Goal: Task Accomplishment & Management: Use online tool/utility

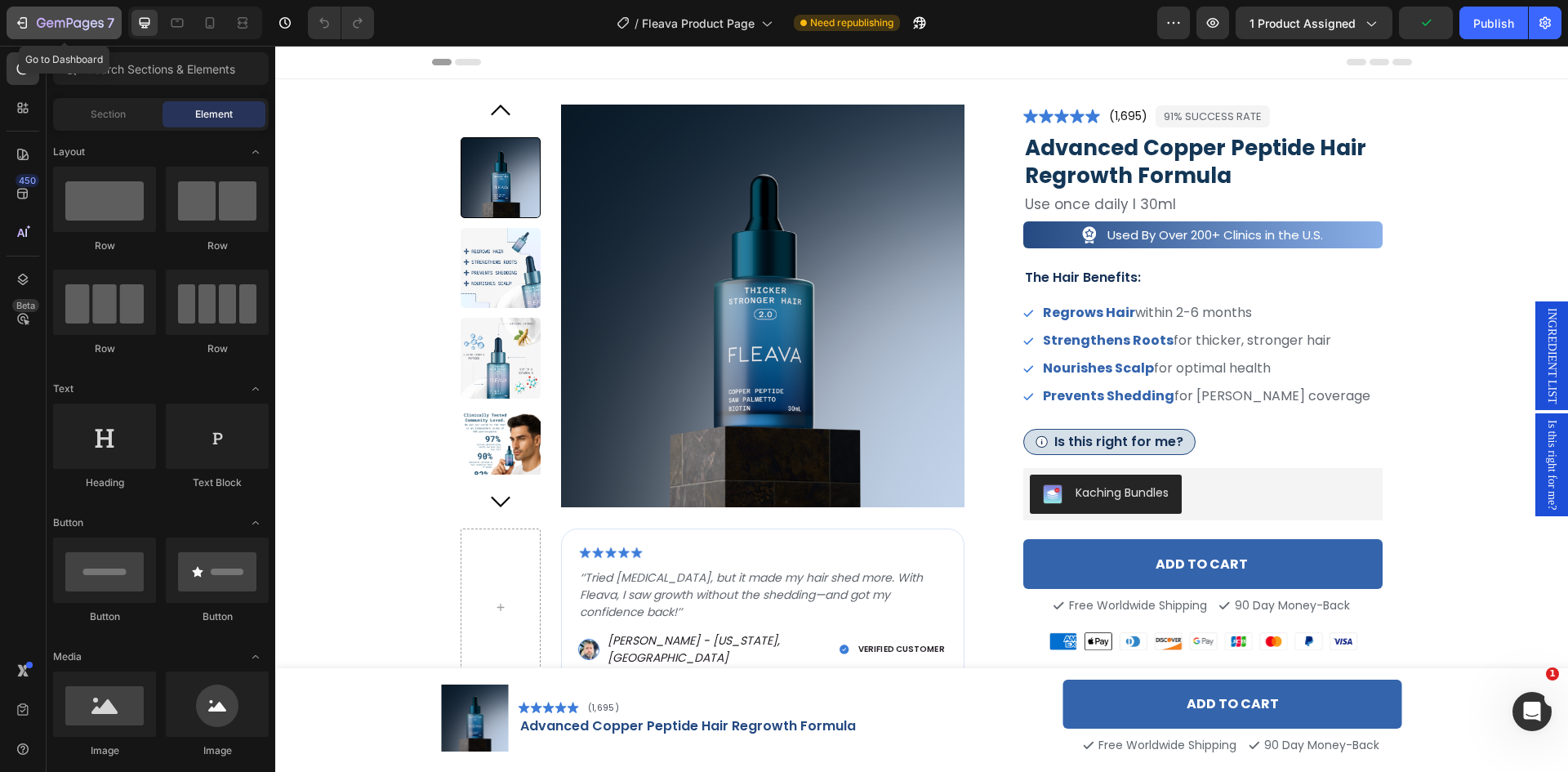
click at [10, 23] on button "7" at bounding box center [64, 23] width 115 height 33
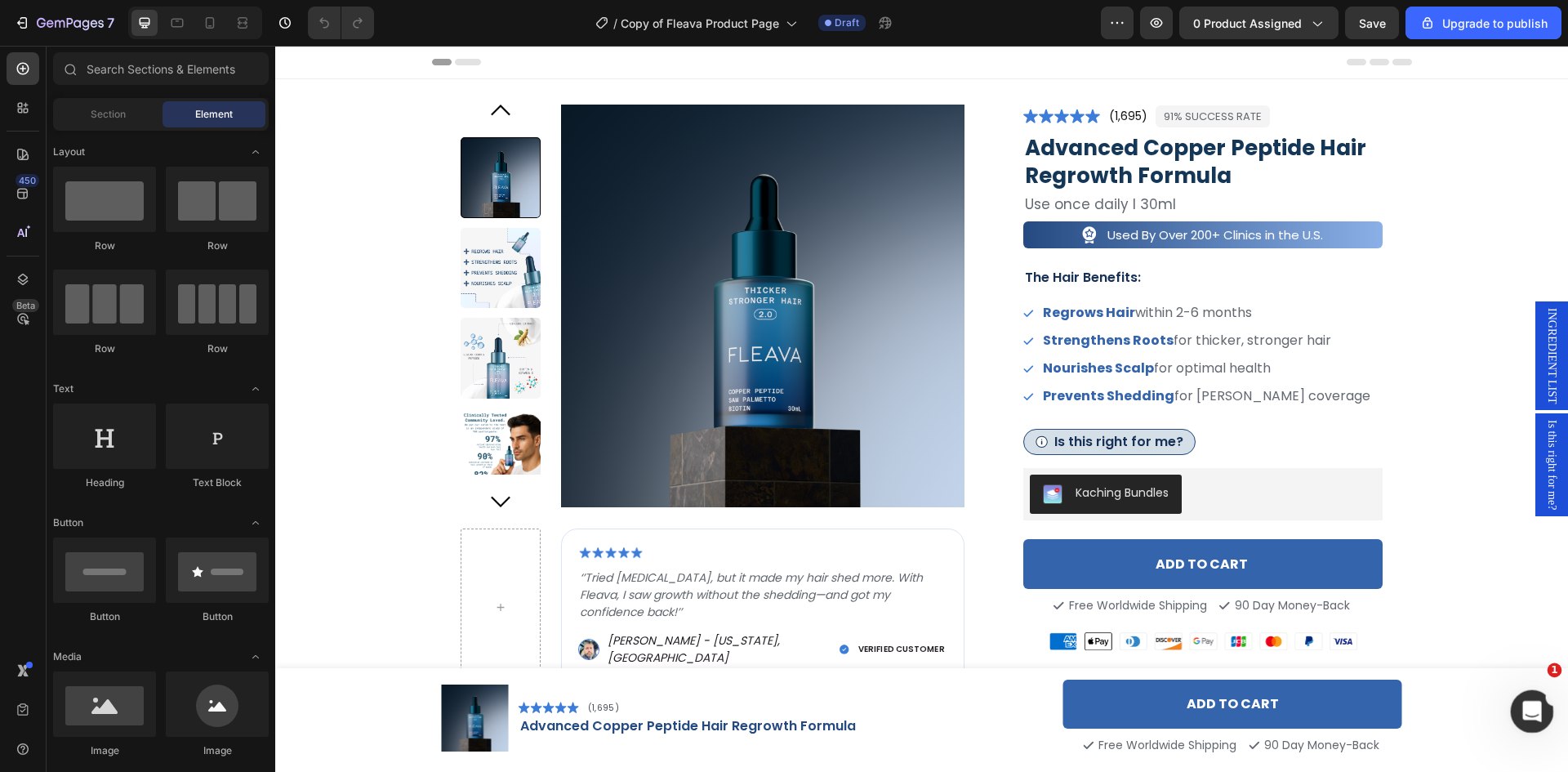
click at [1527, 708] on icon "Open Intercom Messenger" at bounding box center [1530, 709] width 27 height 27
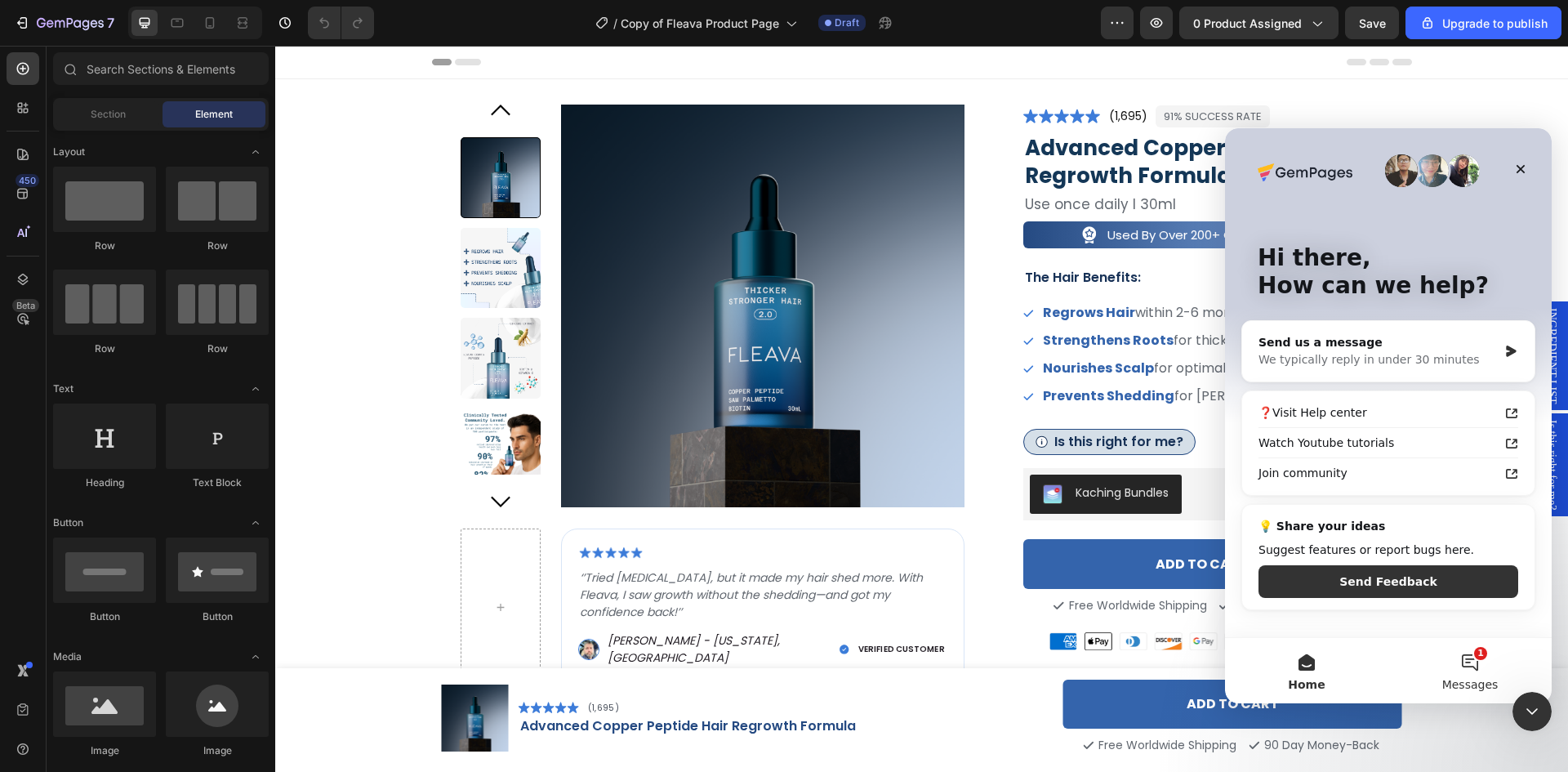
click at [1467, 679] on span "Messages" at bounding box center [1470, 684] width 56 height 11
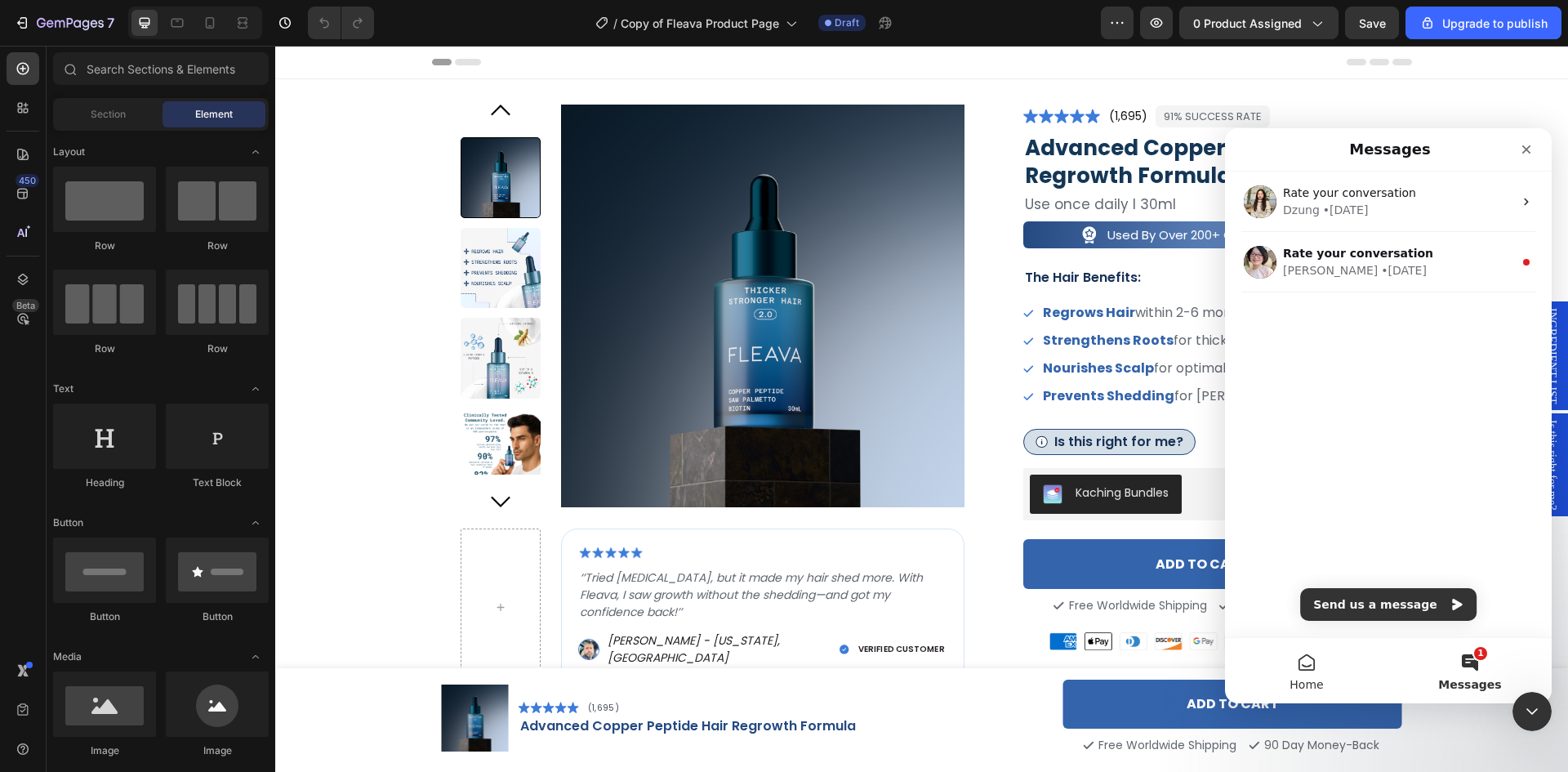
click at [1290, 656] on button "Home" at bounding box center [1306, 670] width 163 height 65
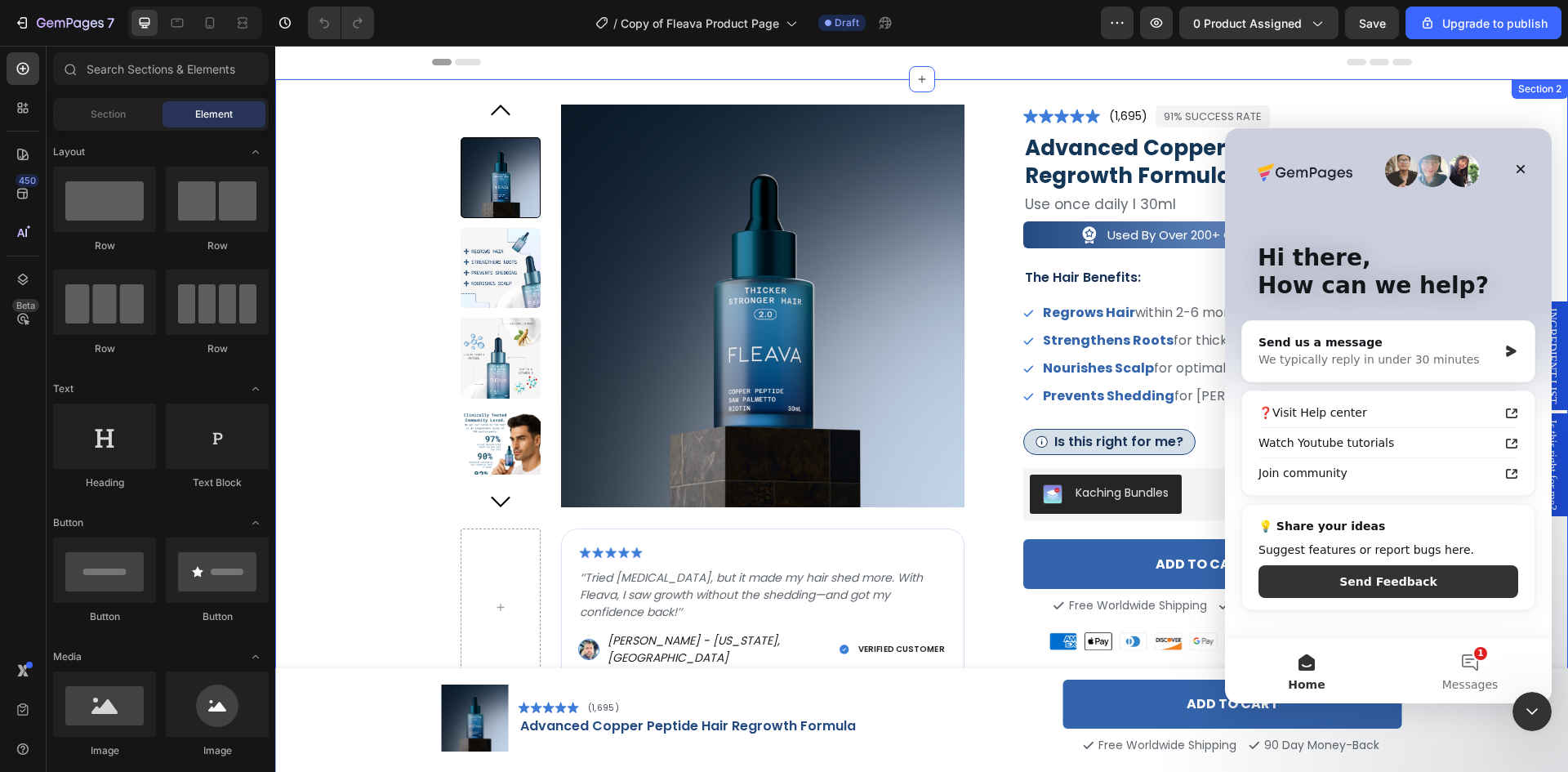
click at [383, 489] on div "Product Images Image ‘’Tried [MEDICAL_DATA], but it made my hair shed more. Wit…" at bounding box center [921, 627] width 1260 height 1046
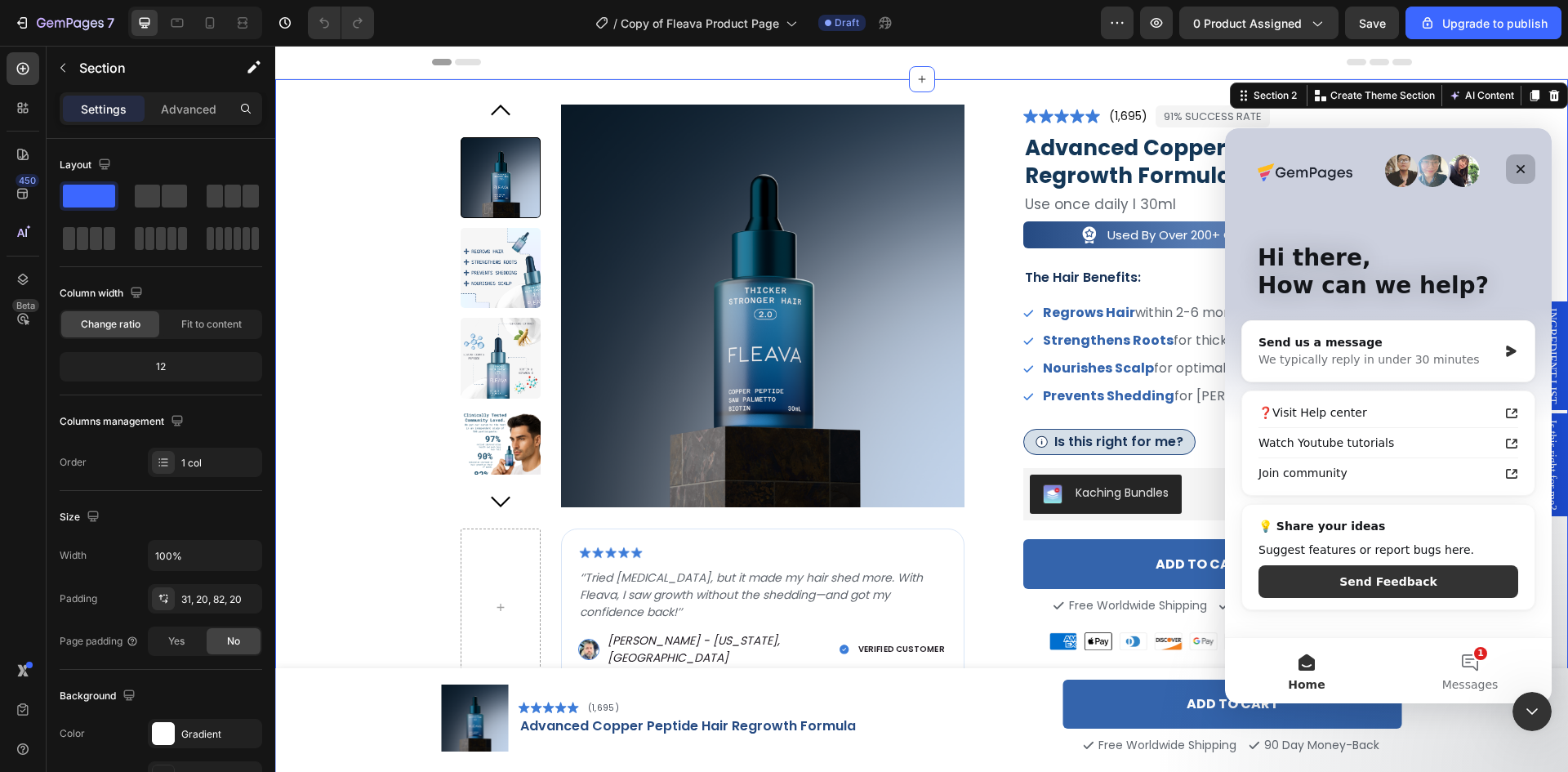
click at [1520, 175] on icon "Close" at bounding box center [1520, 169] width 13 height 13
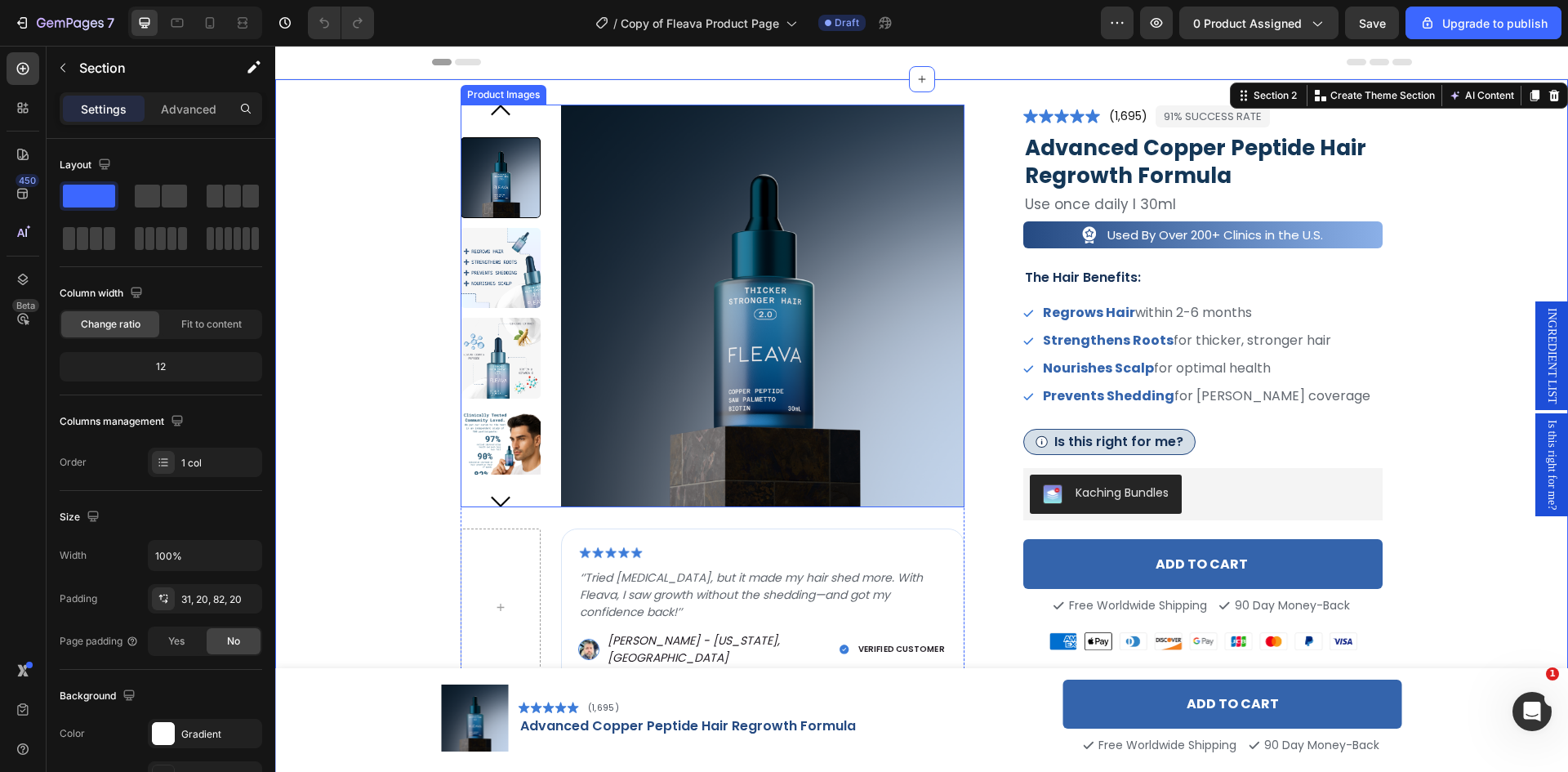
click at [583, 158] on img at bounding box center [761, 305] width 402 height 403
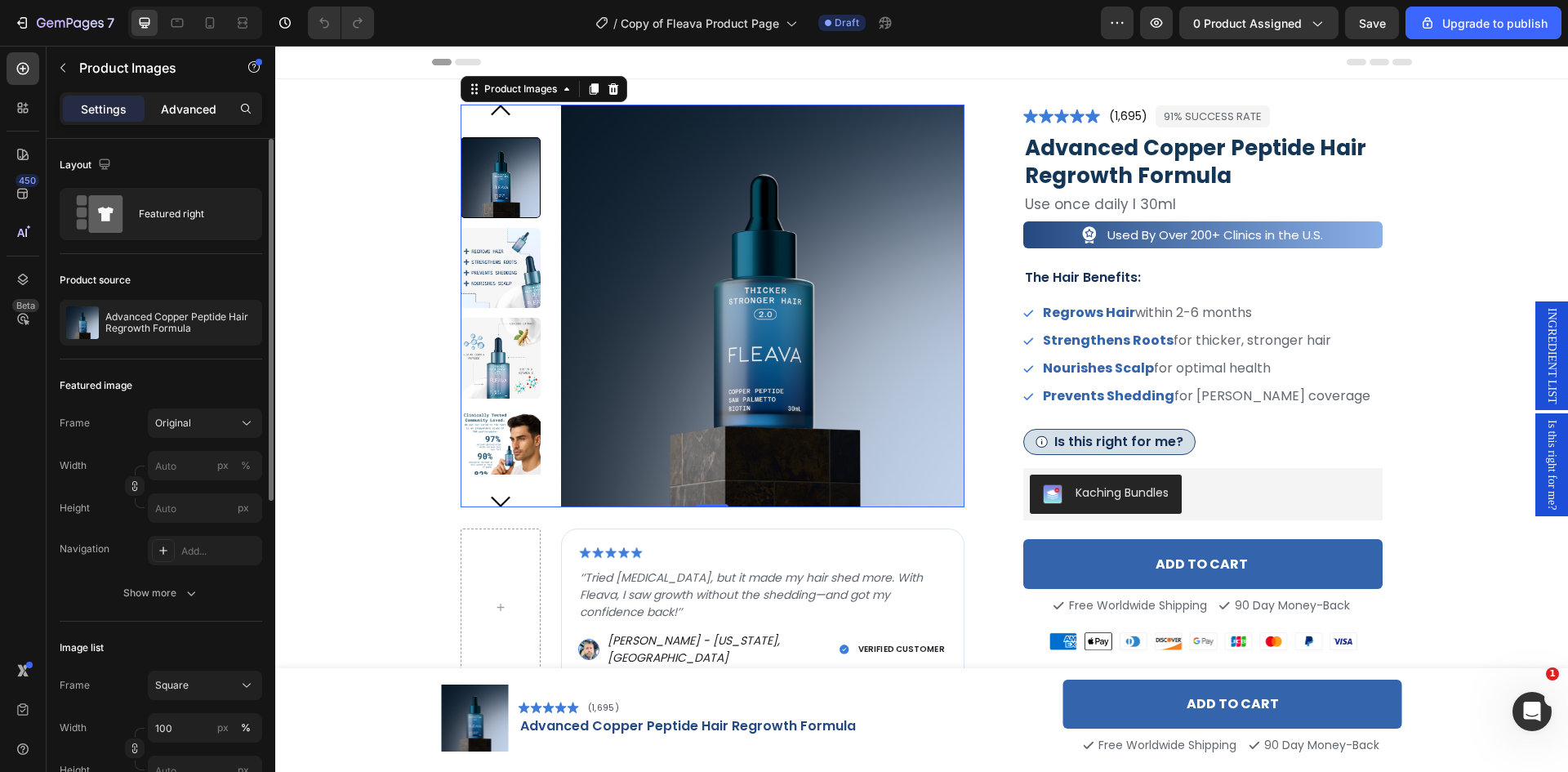
click at [171, 105] on p "Advanced" at bounding box center [189, 110] width 56 height 17
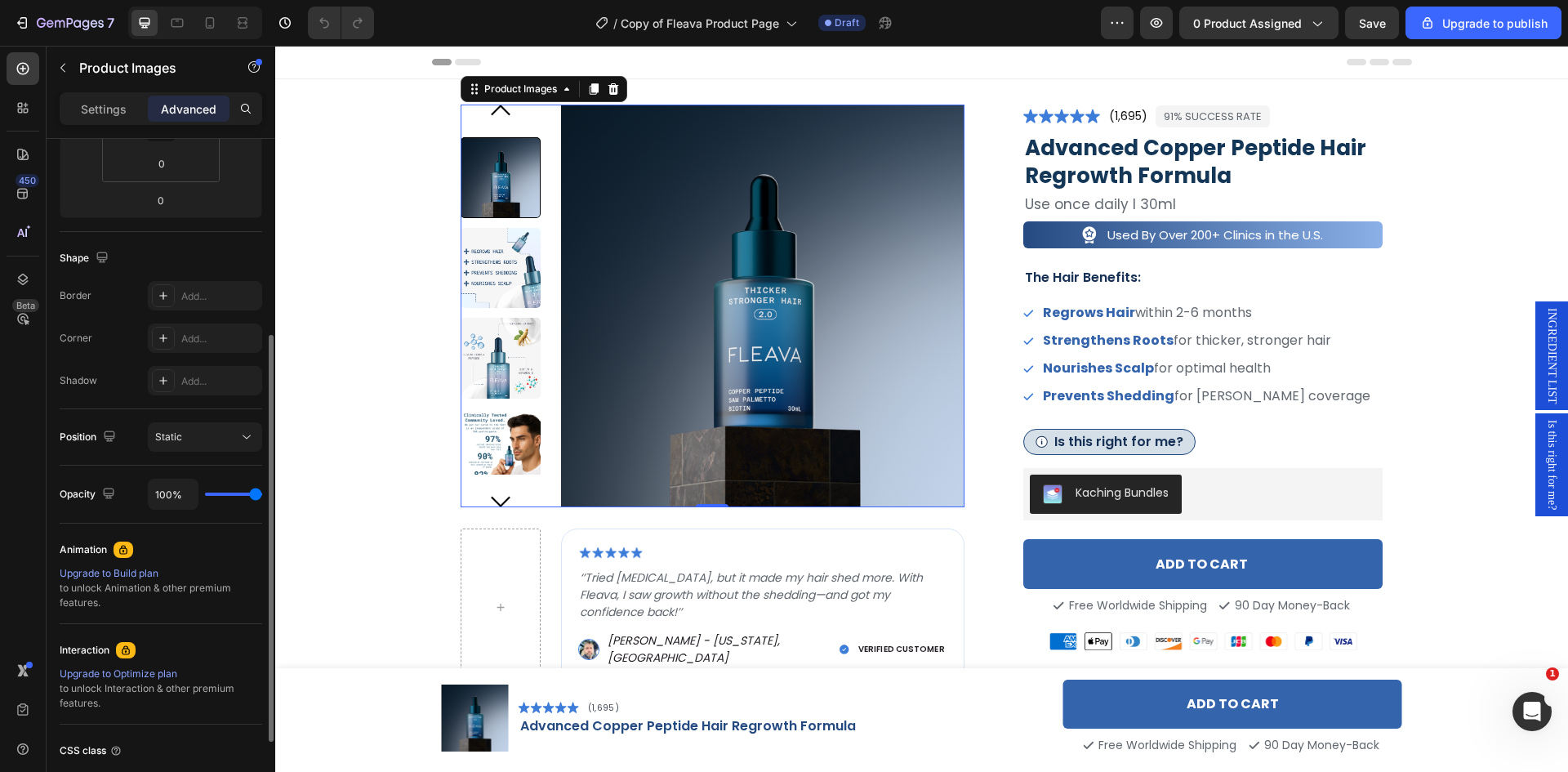
scroll to position [454, 0]
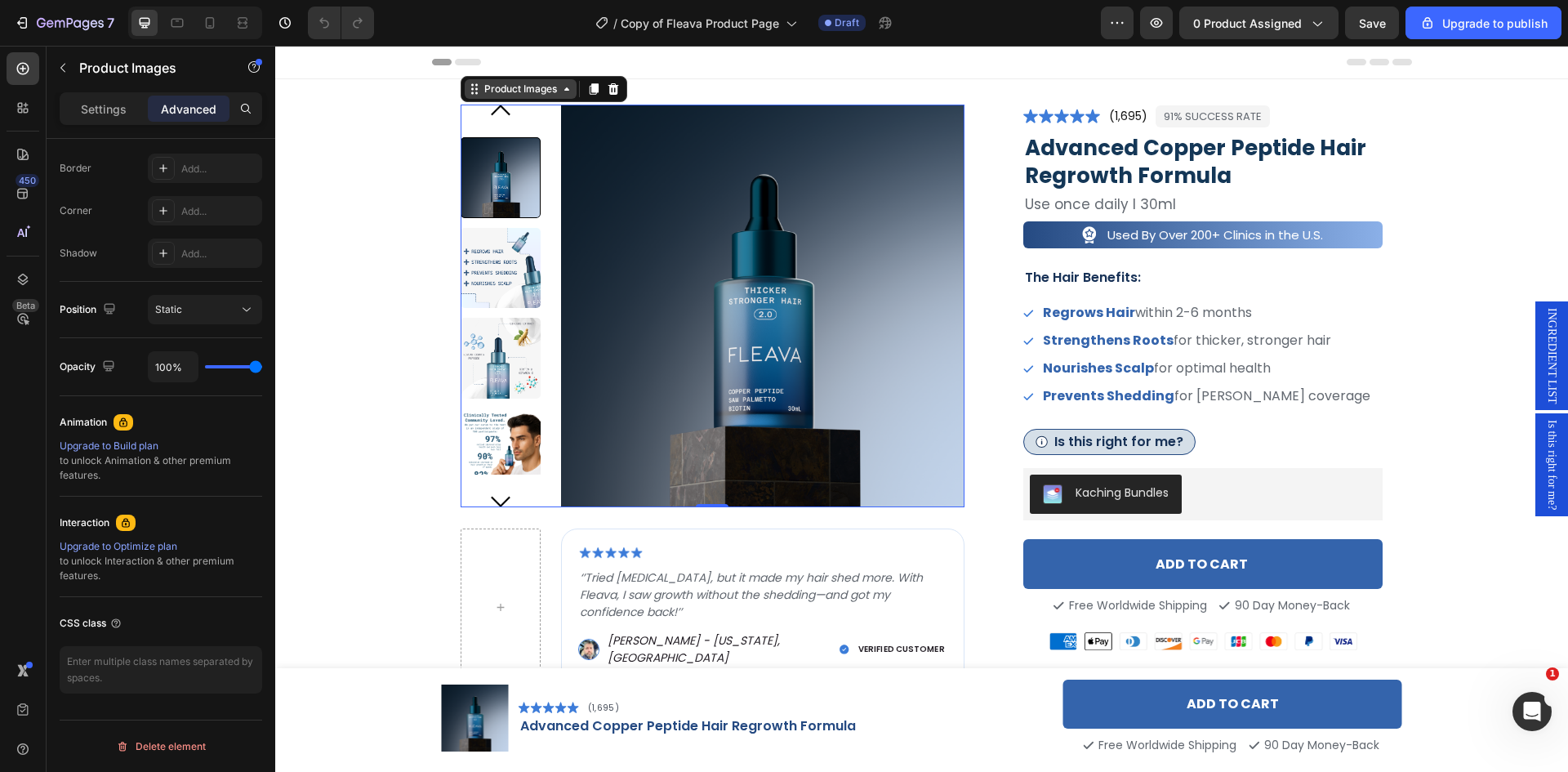
click at [528, 96] on div "Product Images" at bounding box center [520, 89] width 79 height 15
click at [489, 115] on icon "Carousel Back Arrow" at bounding box center [500, 109] width 22 height 14
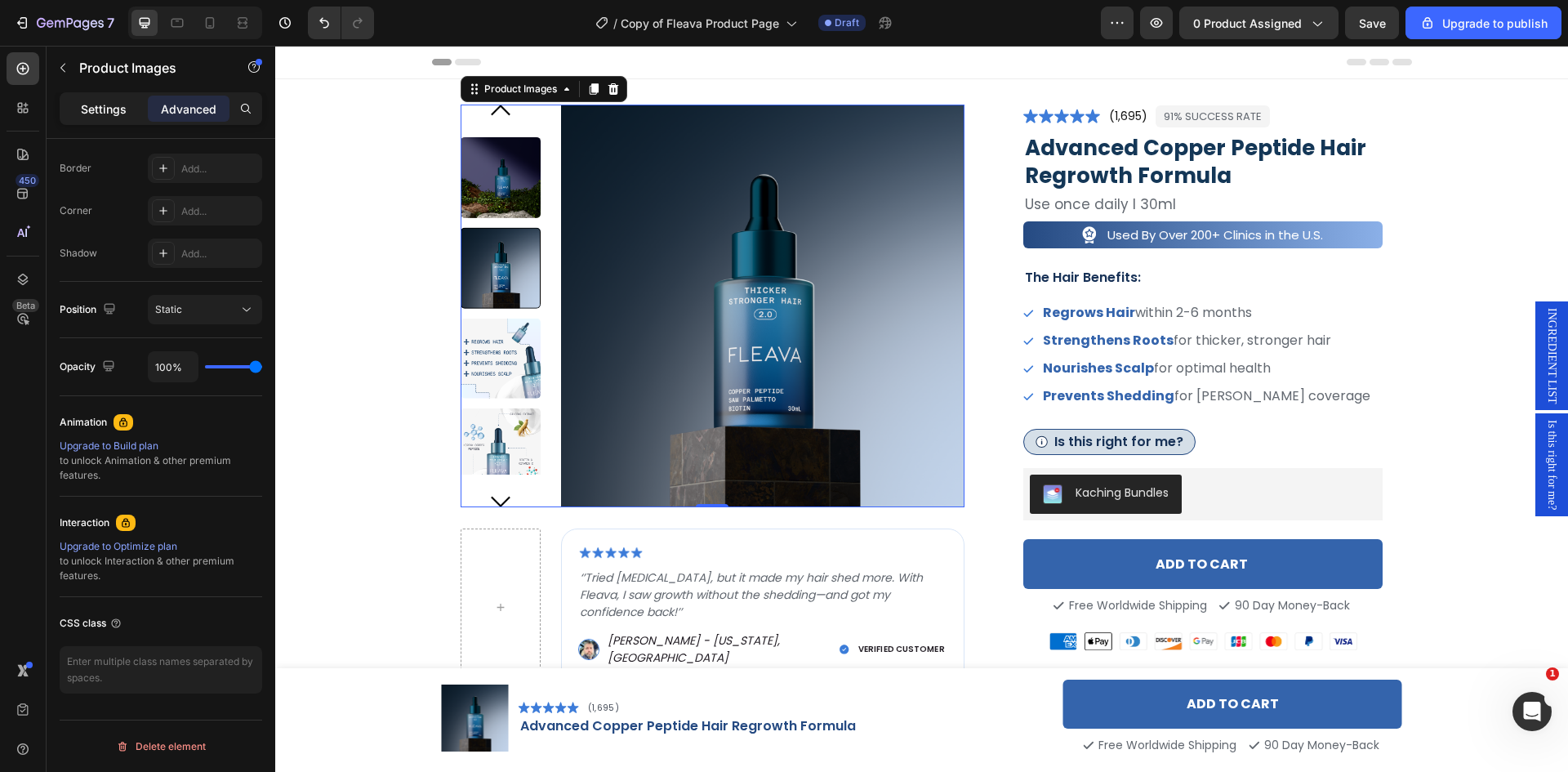
click at [116, 109] on p "Settings" at bounding box center [103, 110] width 46 height 17
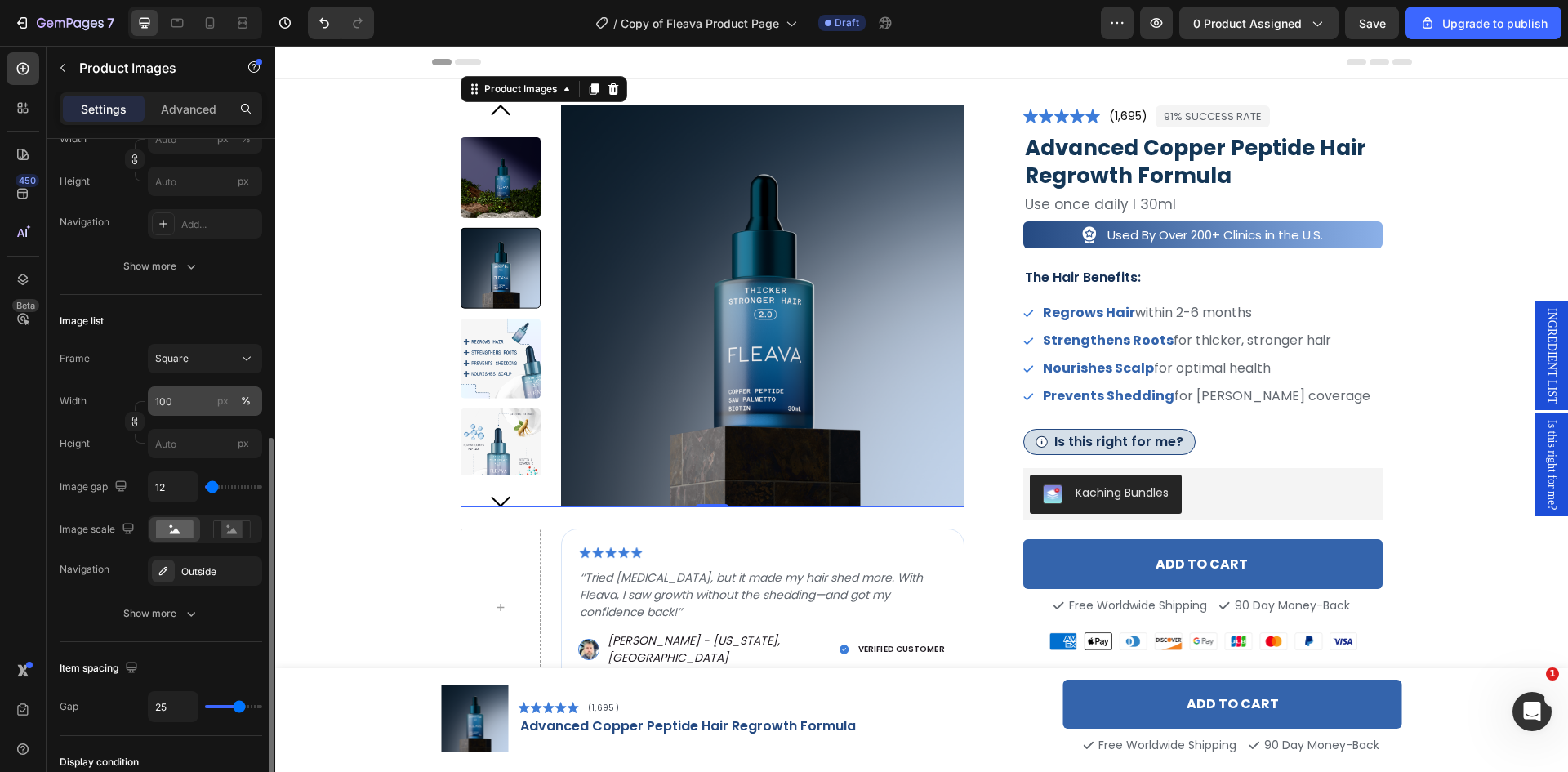
scroll to position [409, 0]
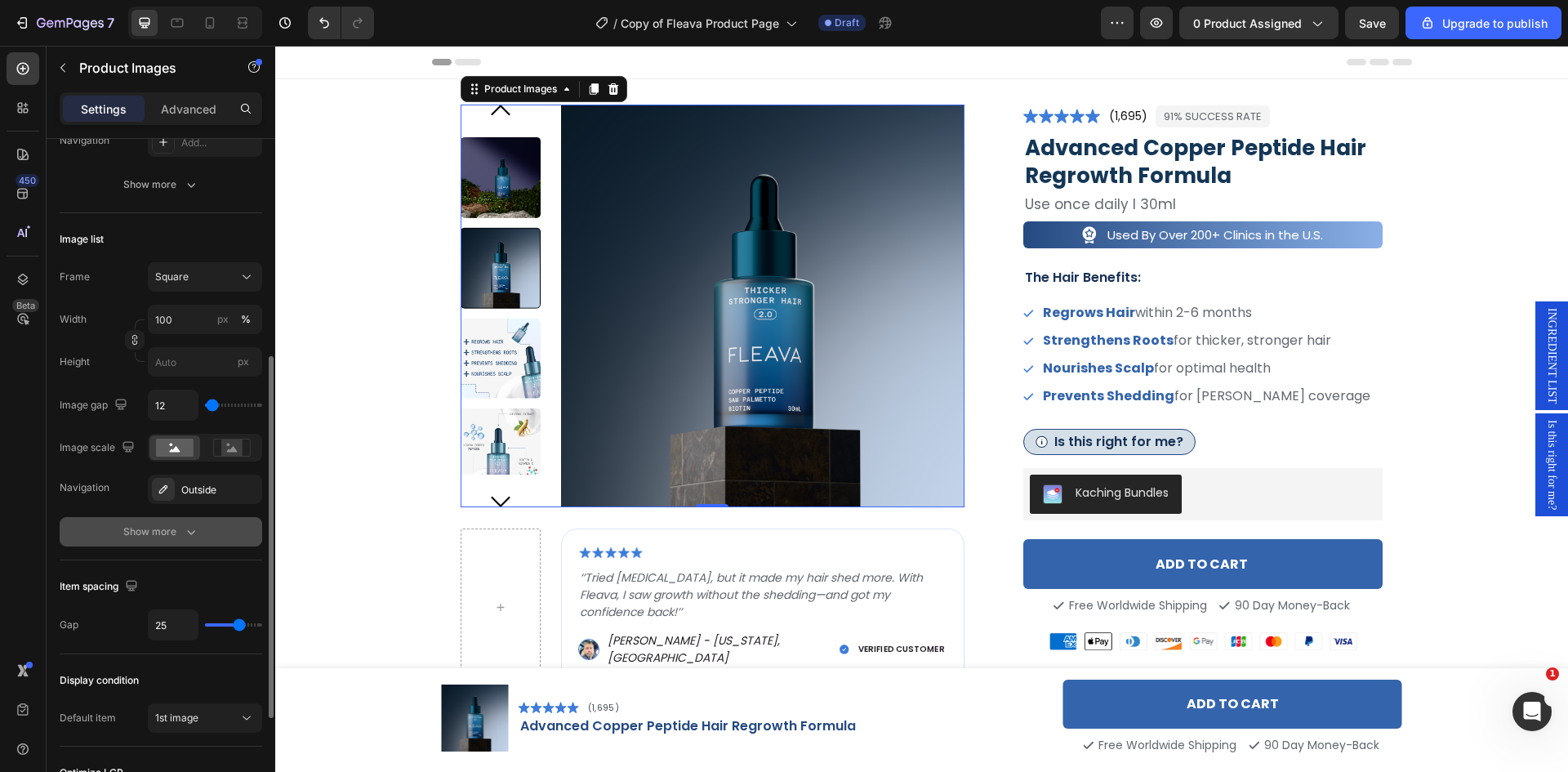
click at [190, 536] on icon "button" at bounding box center [190, 531] width 17 height 17
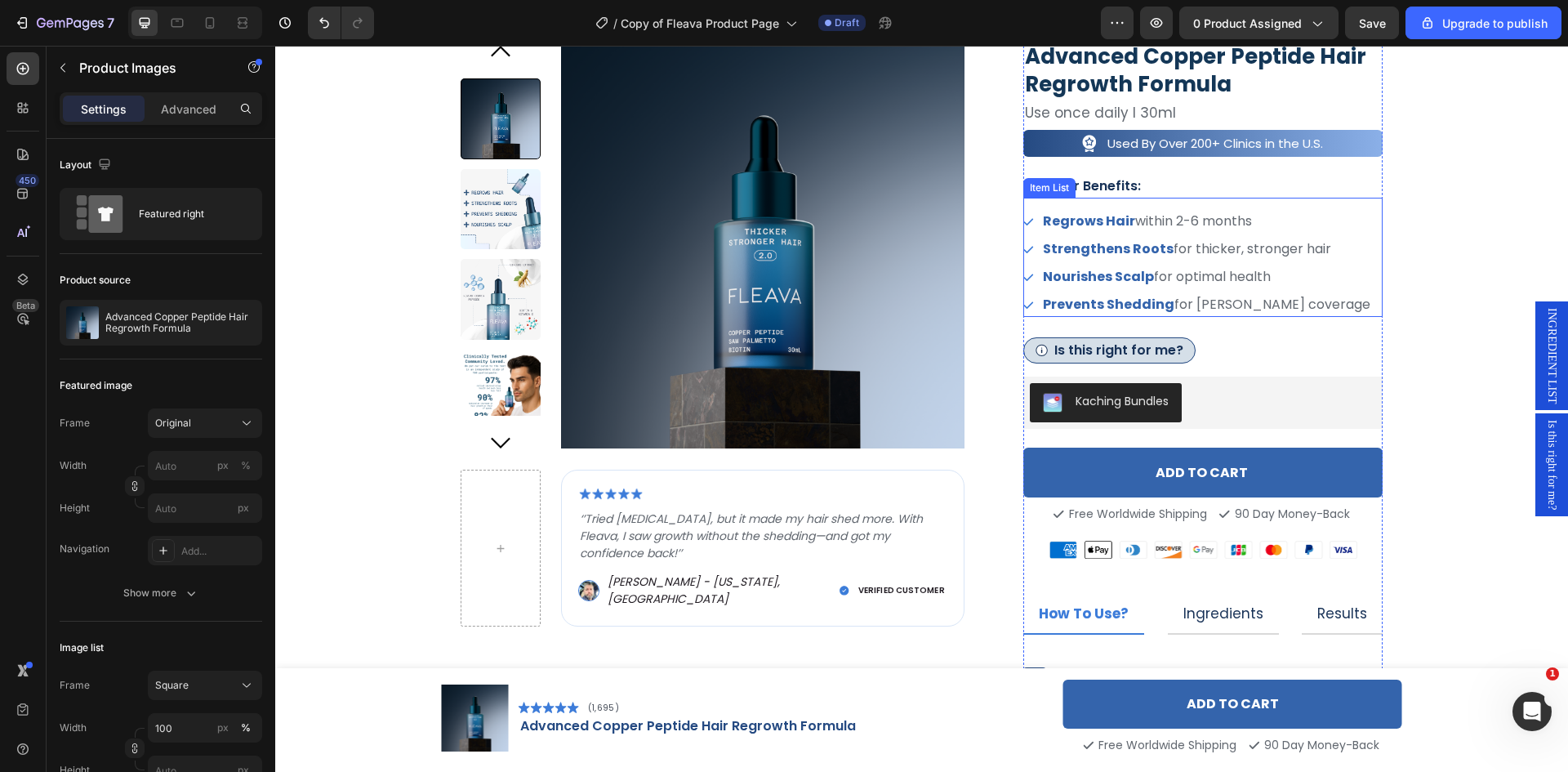
scroll to position [0, 0]
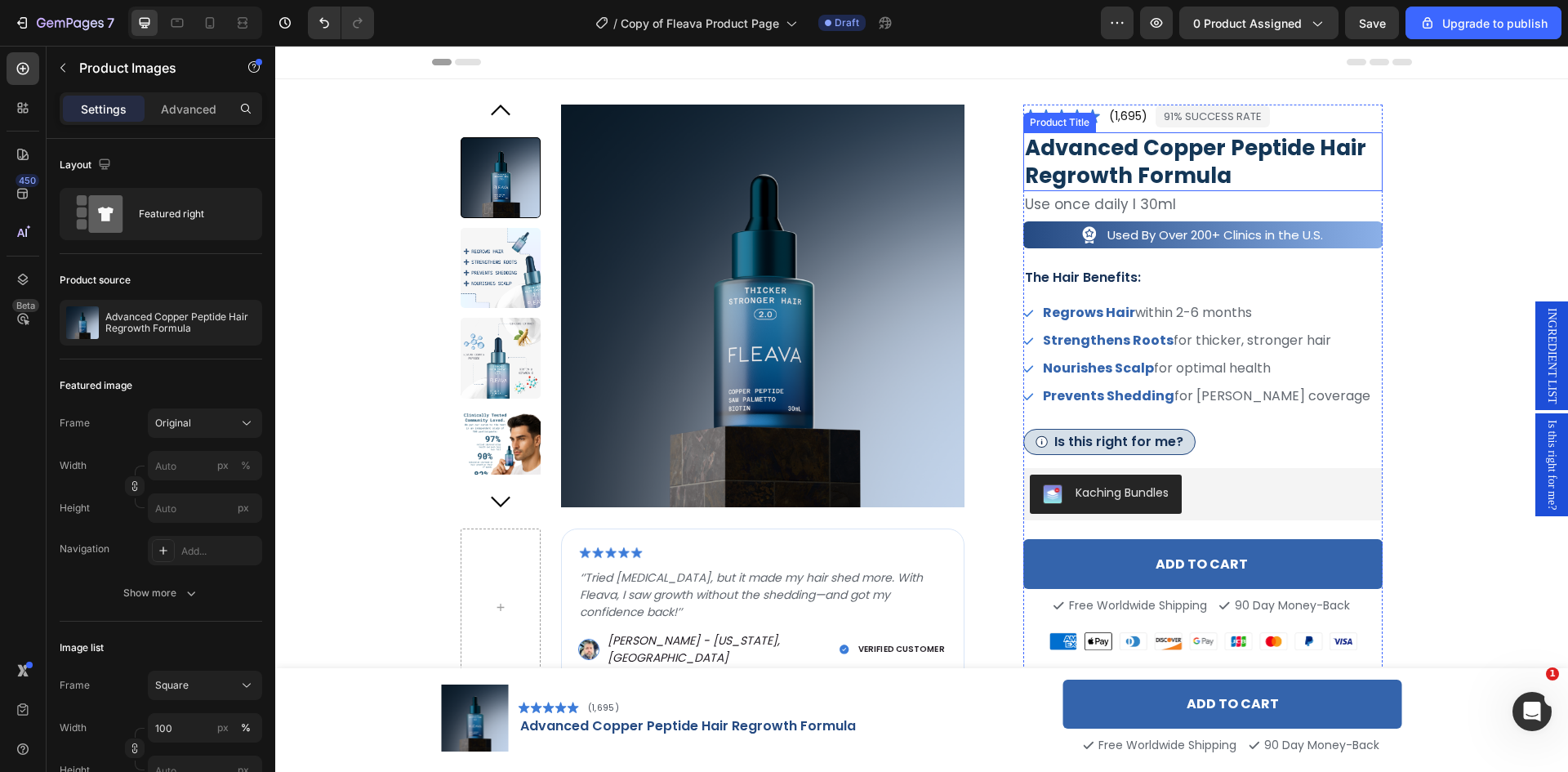
click at [1126, 166] on h3 "advanced copper peptide hair regrowth formula" at bounding box center [1203, 162] width 360 height 59
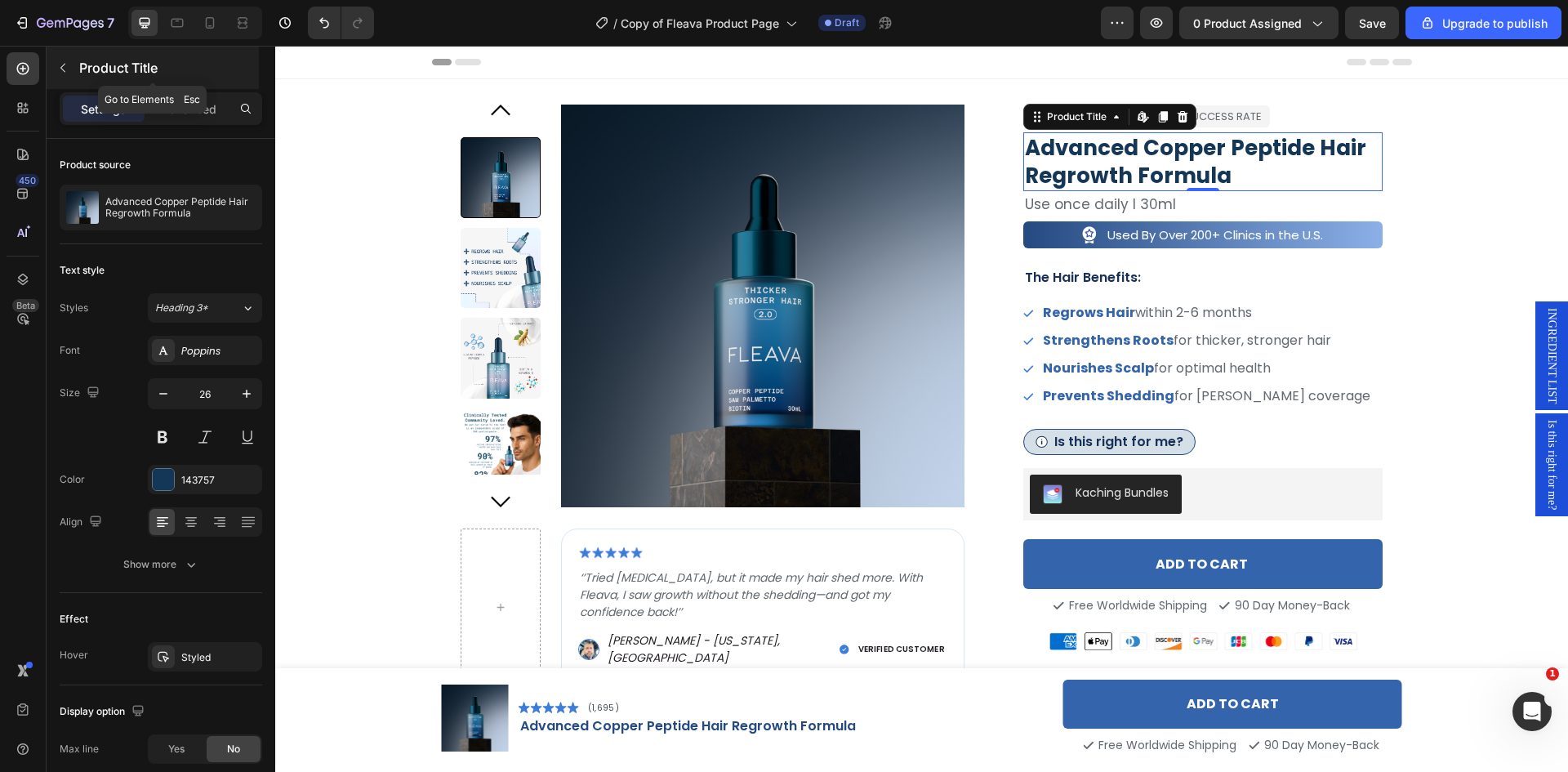
click at [62, 63] on icon "button" at bounding box center [63, 67] width 13 height 13
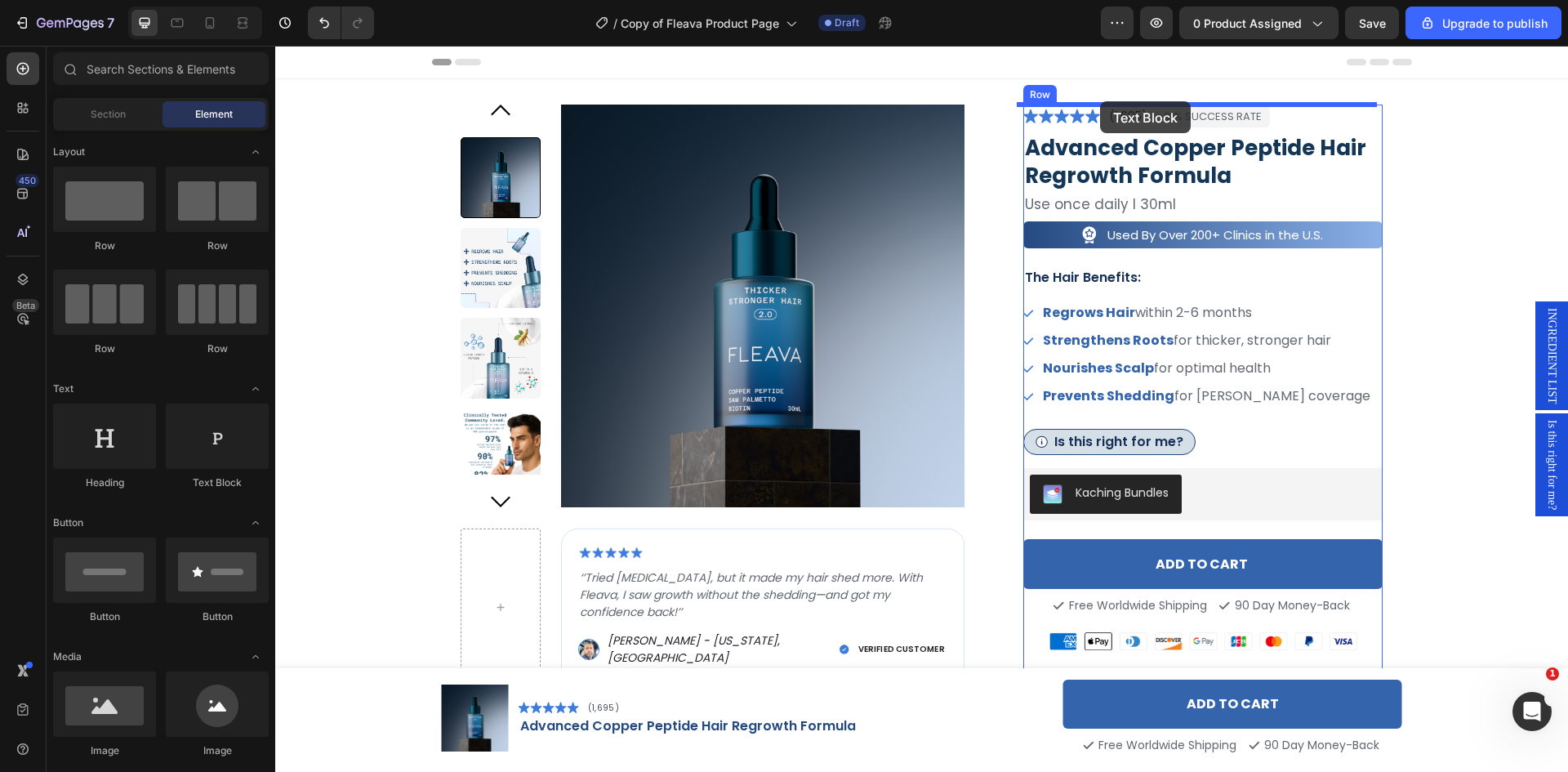
drag, startPoint x: 490, startPoint y: 489, endPoint x: 1100, endPoint y: 101, distance: 722.9
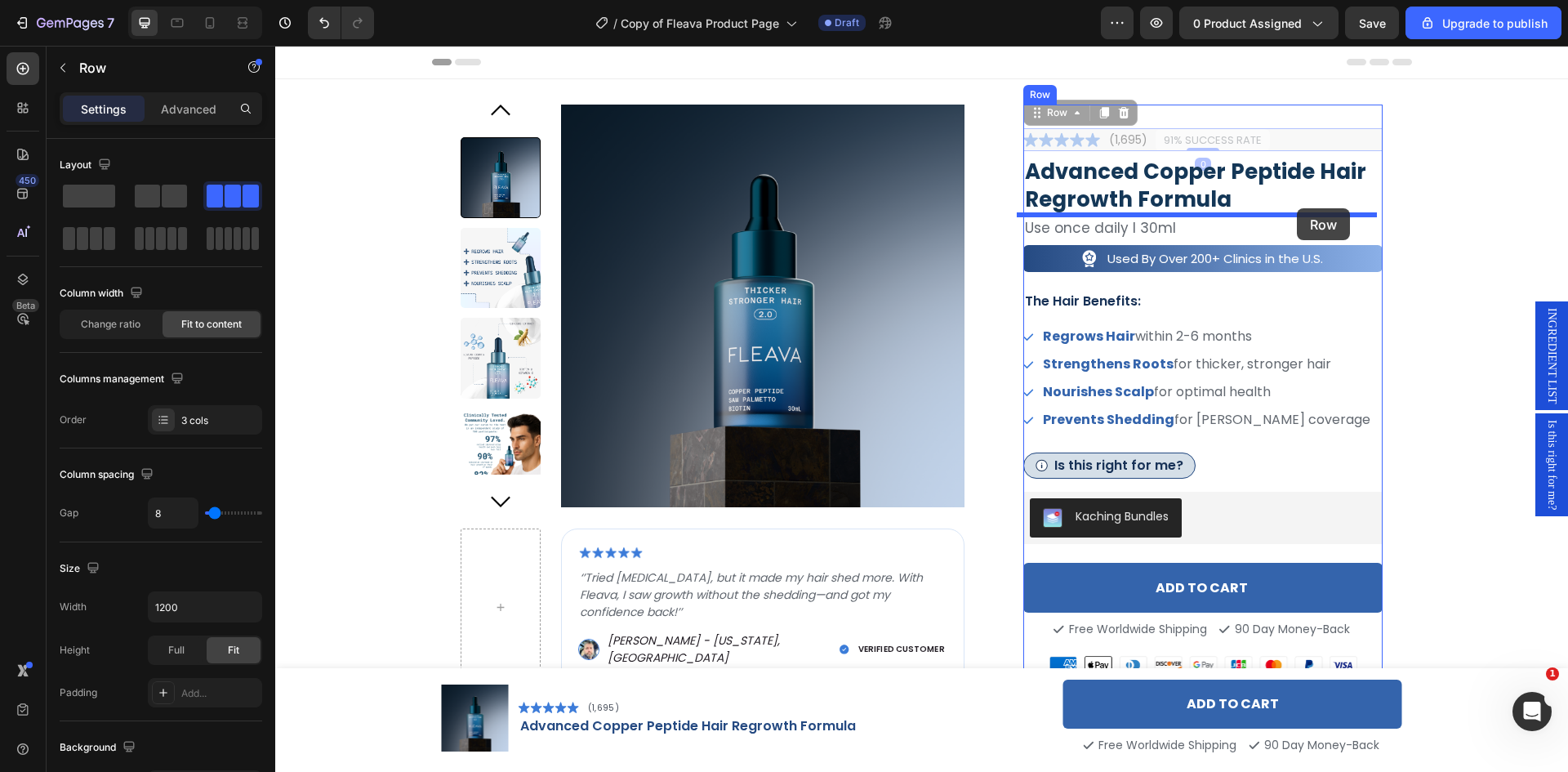
drag, startPoint x: 1295, startPoint y: 143, endPoint x: 1297, endPoint y: 209, distance: 66.0
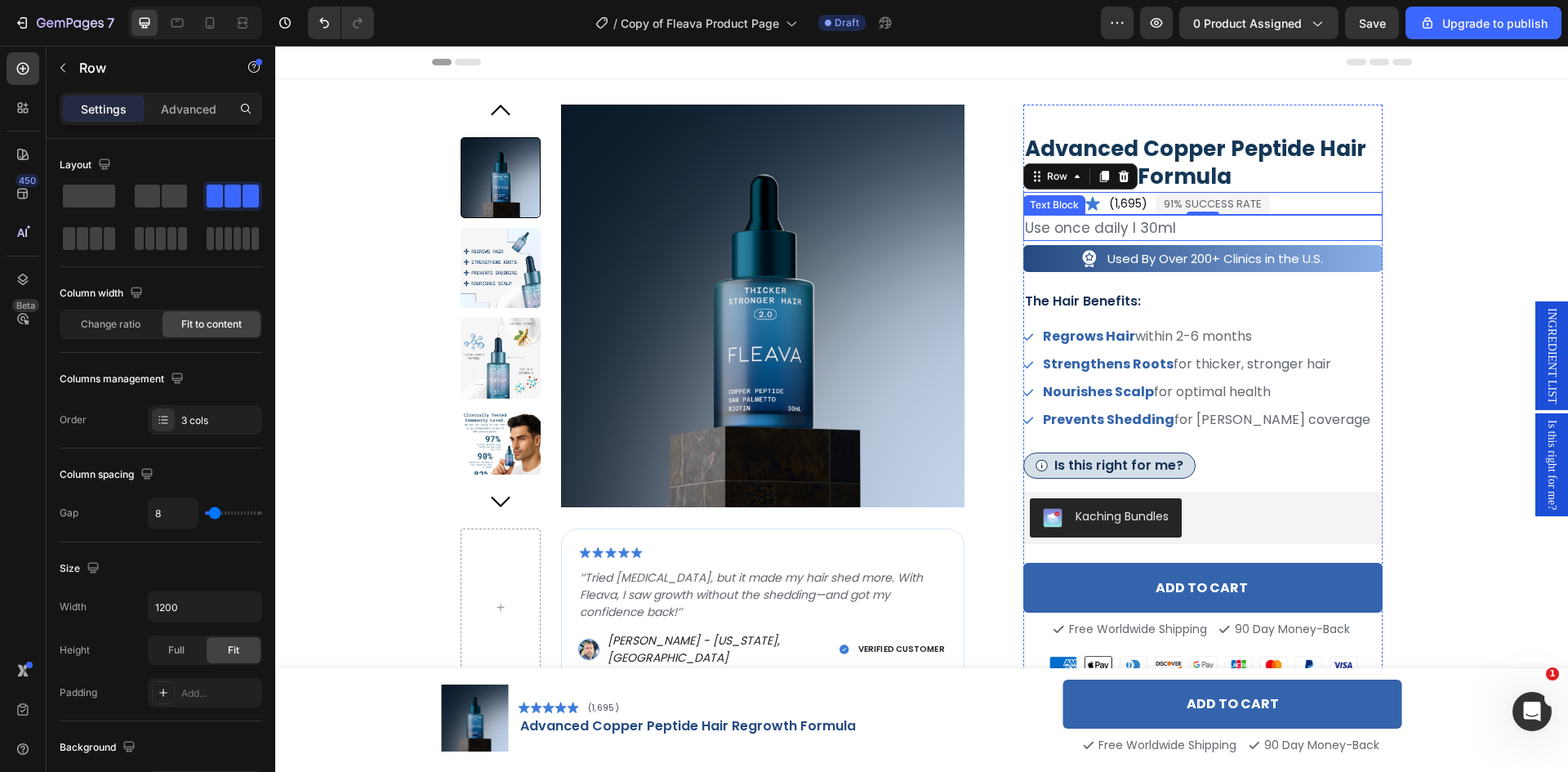
click at [1220, 225] on p "Use once daily I 30ml" at bounding box center [1203, 228] width 357 height 23
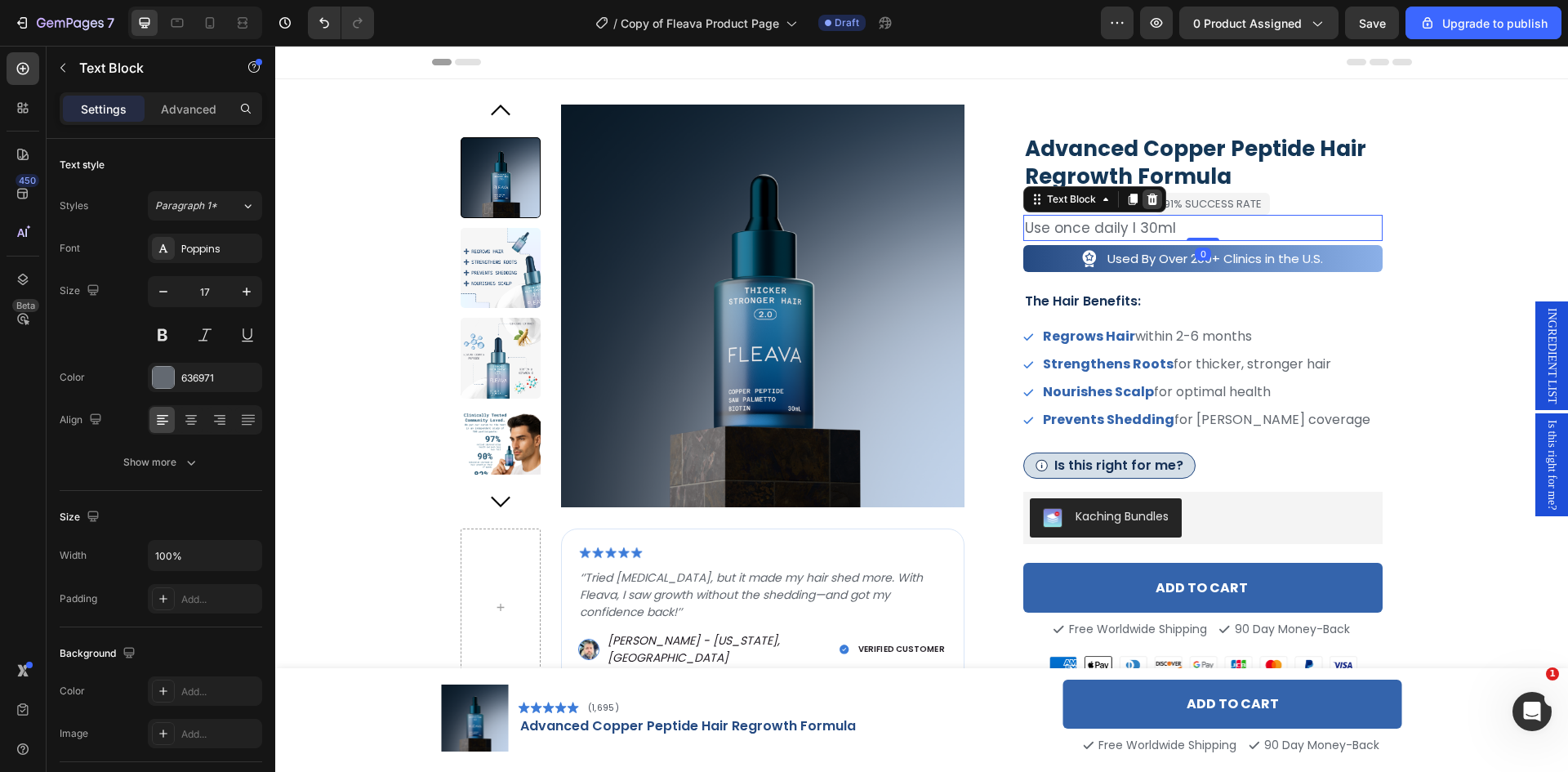
click at [1146, 199] on icon at bounding box center [1152, 199] width 13 height 13
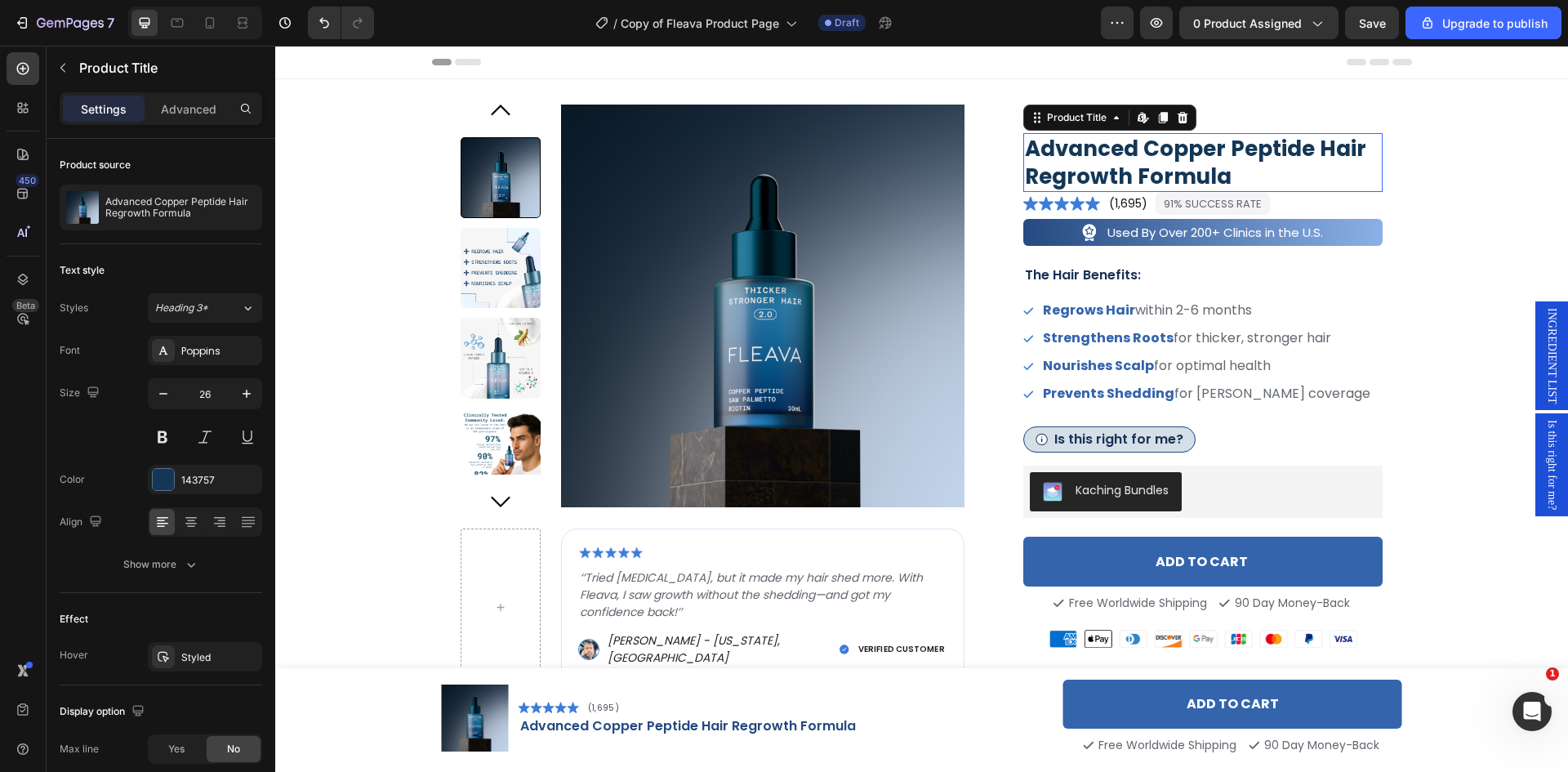
click at [1122, 146] on h3 "advanced copper peptide hair regrowth formula" at bounding box center [1203, 163] width 360 height 59
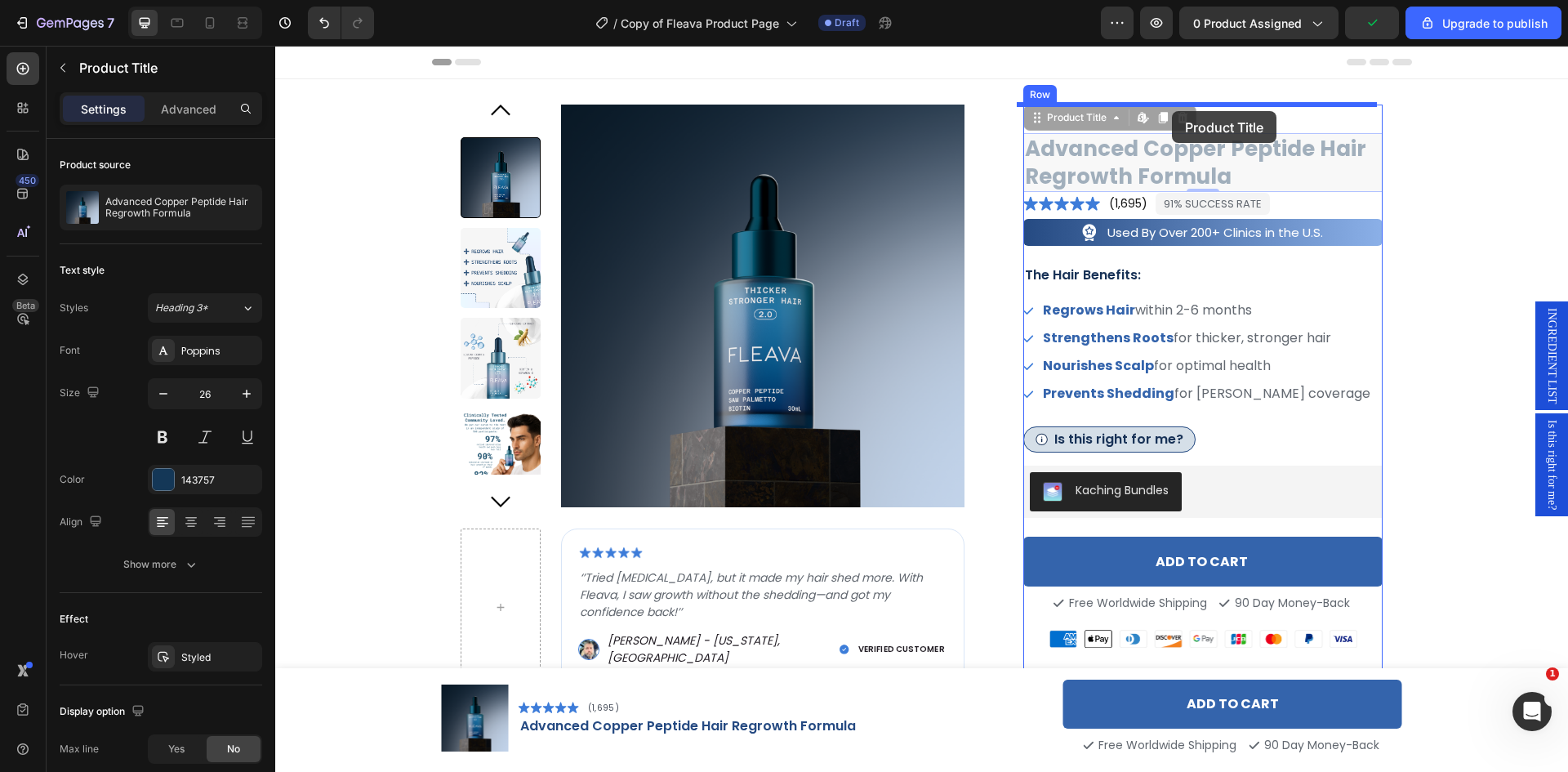
drag, startPoint x: 1144, startPoint y: 164, endPoint x: 1172, endPoint y: 111, distance: 59.9
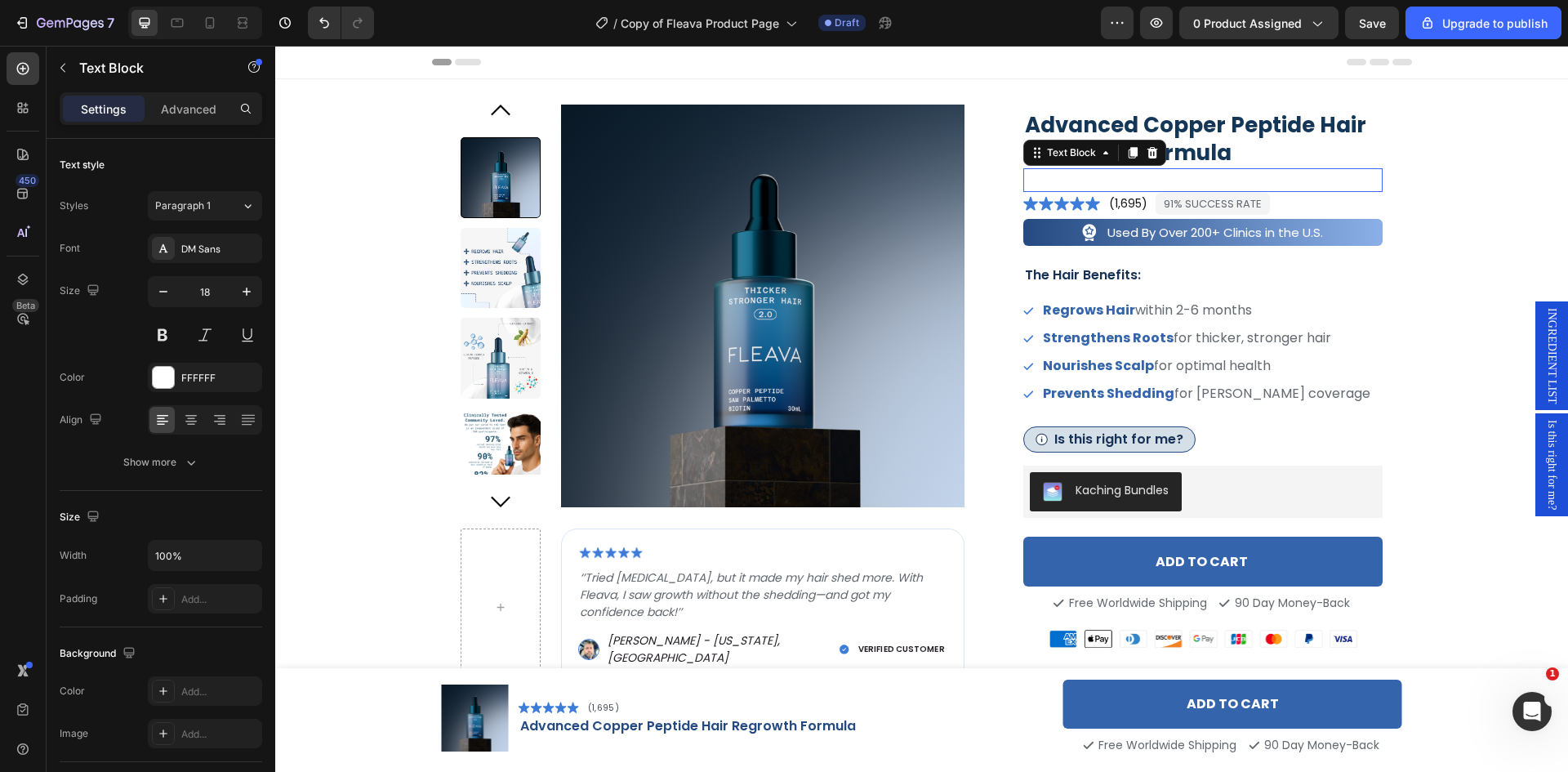
click at [1139, 187] on div "Replace this text with your content" at bounding box center [1203, 180] width 360 height 23
click at [1078, 183] on div "Replace this text with your content" at bounding box center [1203, 180] width 360 height 23
click at [1078, 183] on p "Replace this text with your content" at bounding box center [1203, 179] width 357 height 20
click at [1113, 181] on p "Replace this text with your content" at bounding box center [1203, 179] width 357 height 20
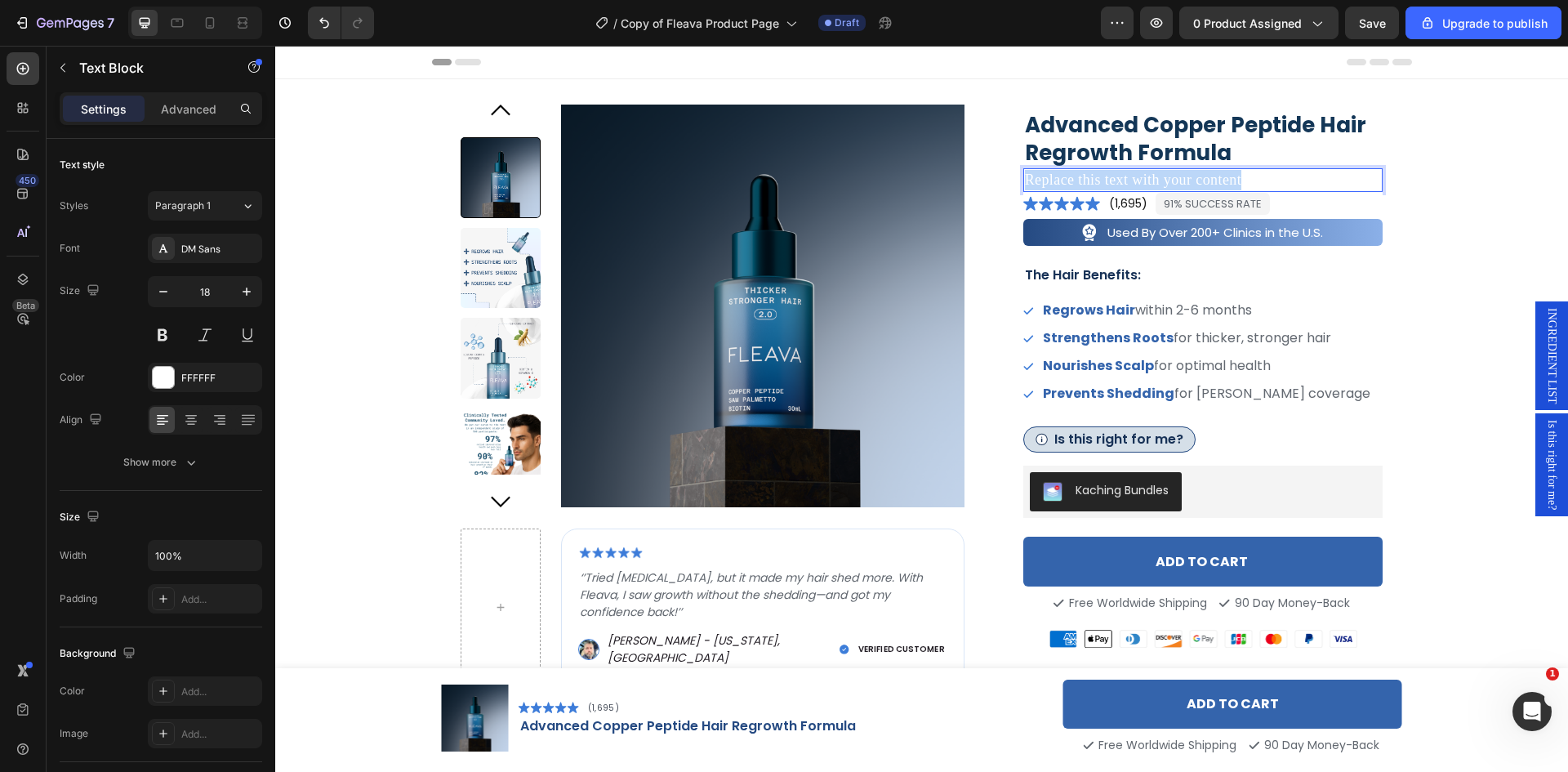
click at [1113, 181] on p "Replace this text with your content" at bounding box center [1203, 179] width 357 height 20
click at [1093, 181] on div "Rich Text Editor. Editing area: main" at bounding box center [1203, 180] width 360 height 23
click at [1058, 178] on div "Rich Text Editor. Editing area: main" at bounding box center [1203, 180] width 360 height 23
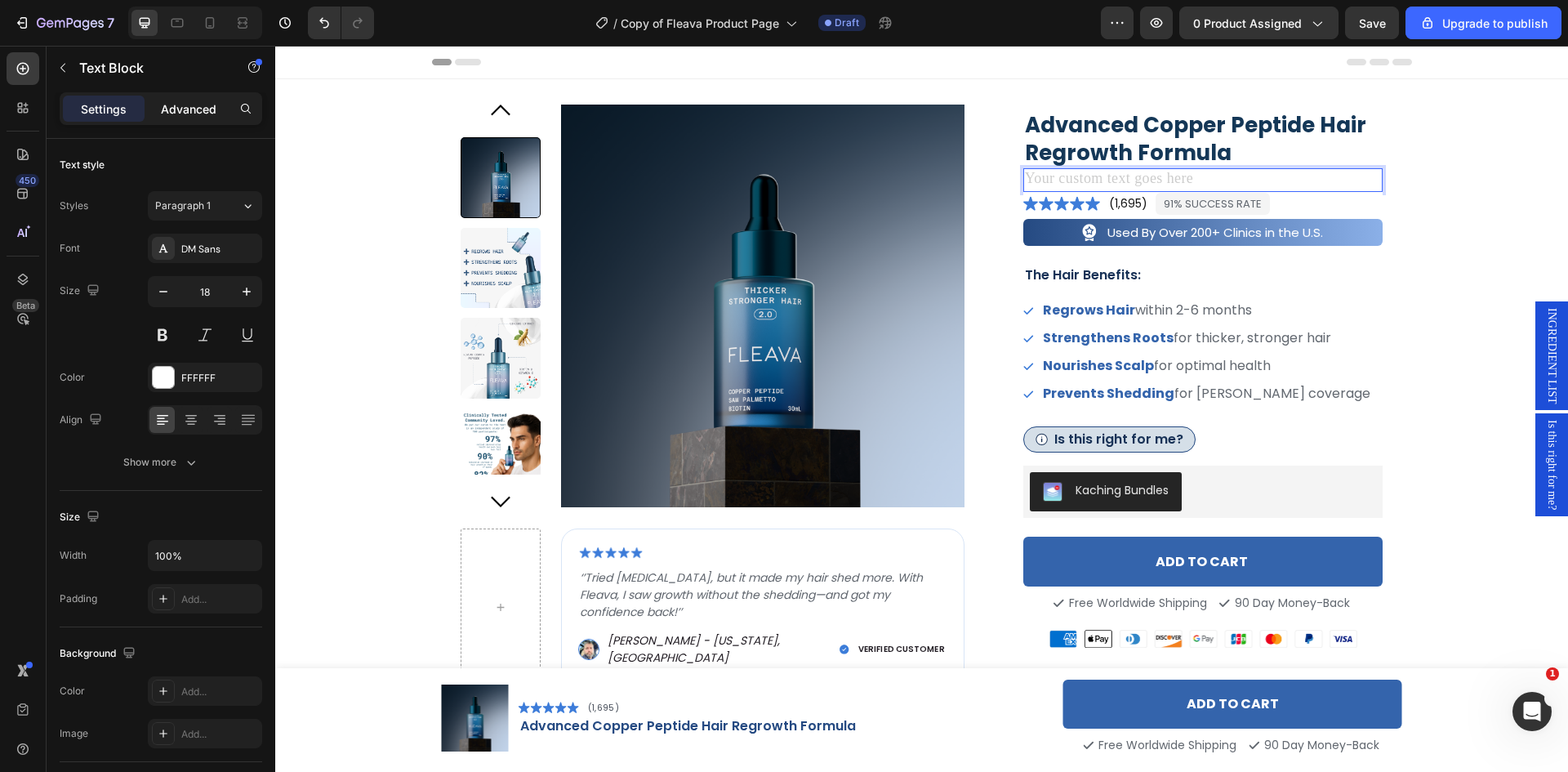
click at [182, 111] on p "Advanced" at bounding box center [189, 110] width 56 height 17
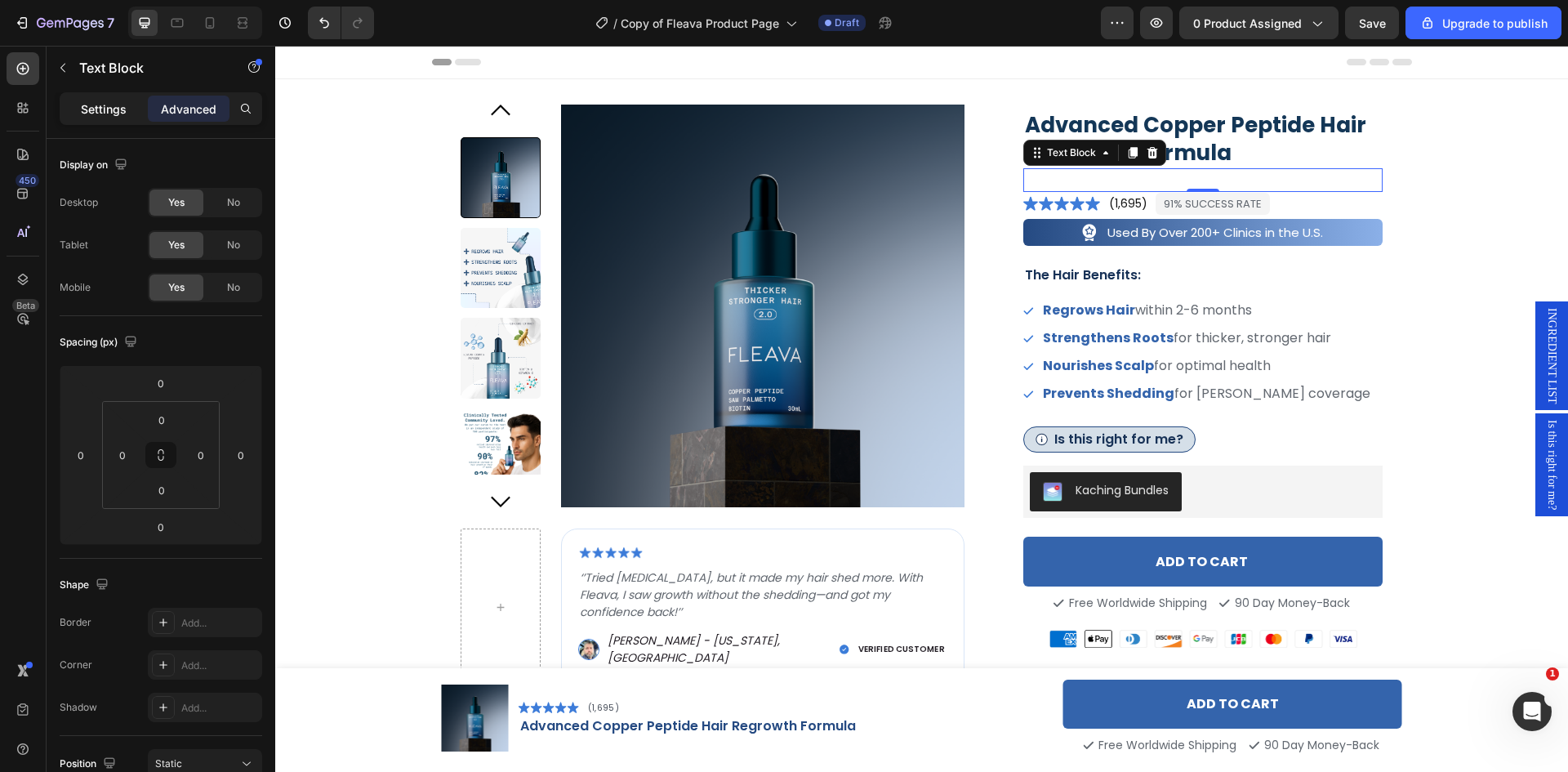
click at [96, 117] on div "Settings" at bounding box center [103, 109] width 82 height 26
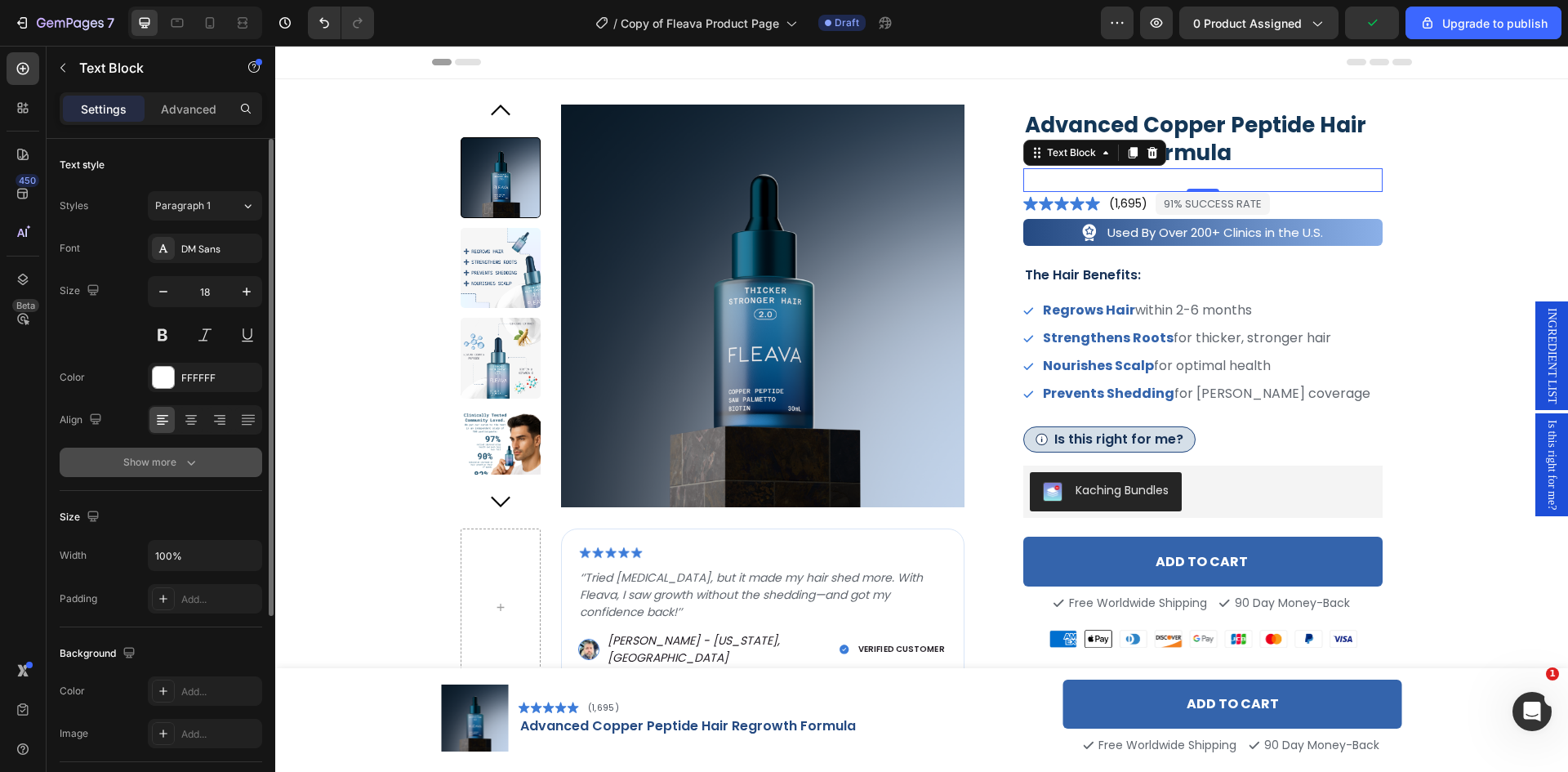
click at [183, 458] on icon "button" at bounding box center [190, 462] width 17 height 17
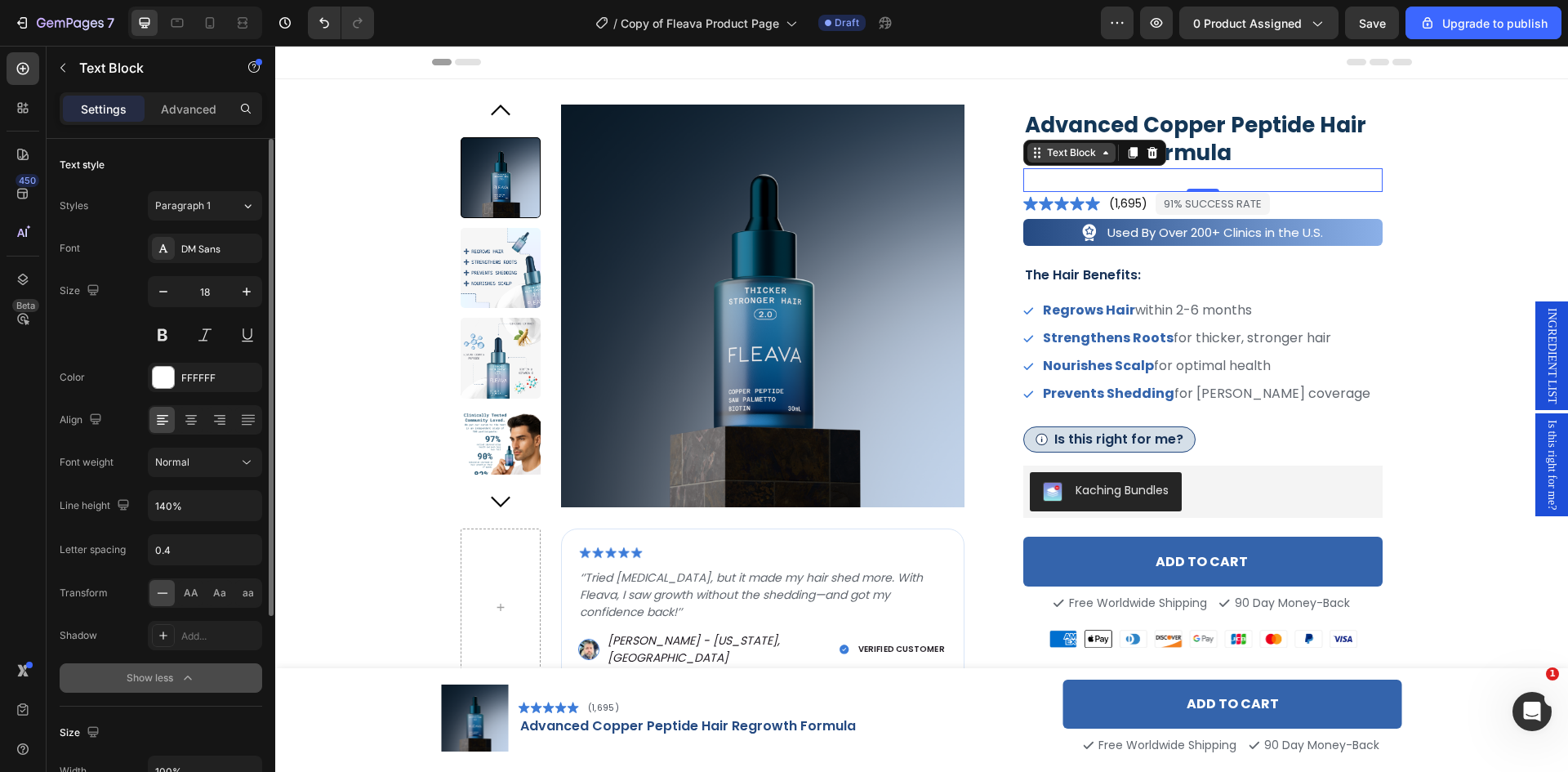
click at [1101, 152] on icon at bounding box center [1106, 152] width 13 height 13
click at [1052, 178] on div "Rich Text Editor. Editing area: main" at bounding box center [1203, 180] width 360 height 23
drag, startPoint x: 1053, startPoint y: 178, endPoint x: 1042, endPoint y: 178, distance: 11.0
click at [1042, 178] on div "Rich Text Editor. Editing area: main" at bounding box center [1203, 180] width 360 height 23
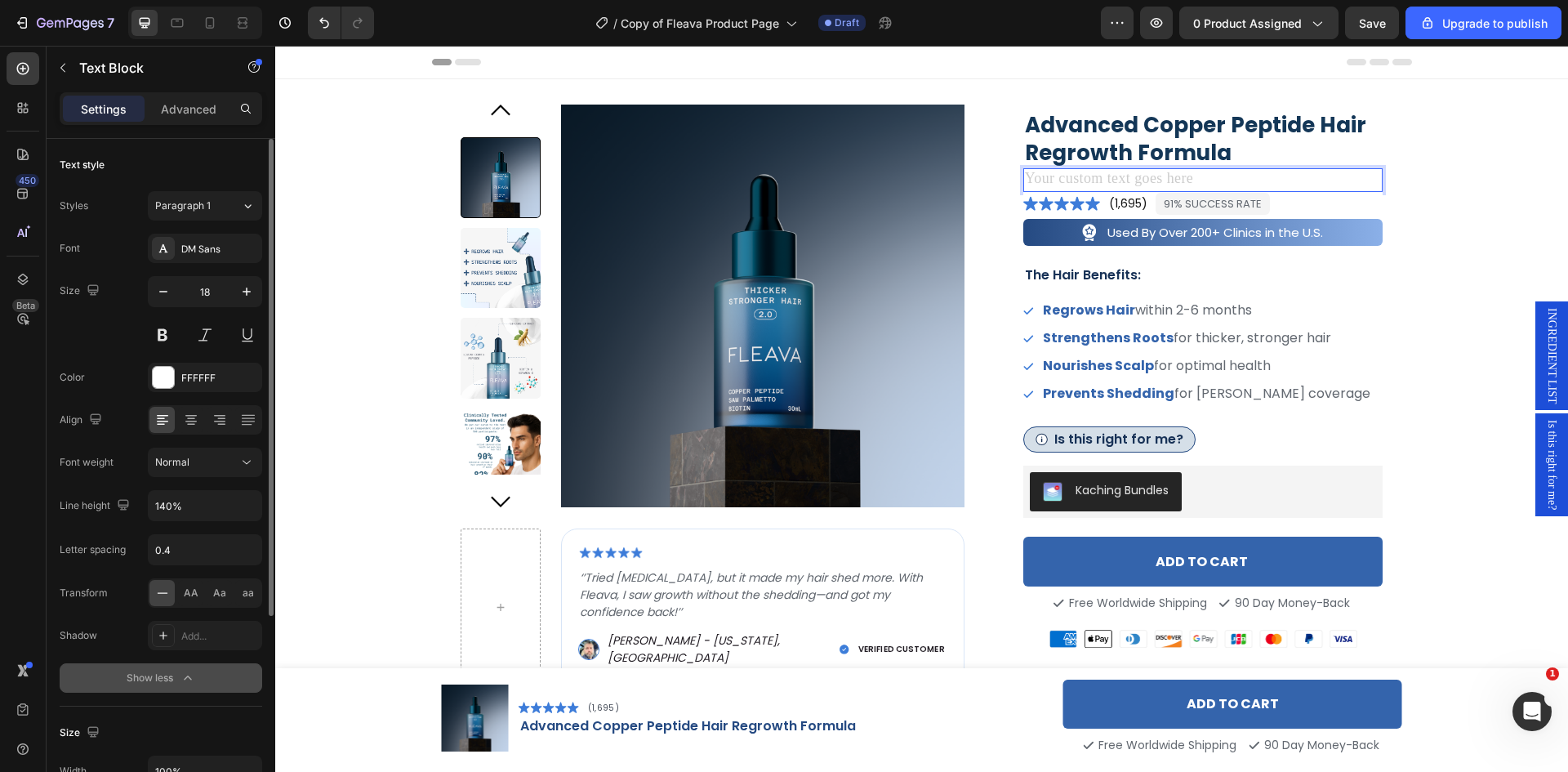
click at [1042, 178] on div "Rich Text Editor. Editing area: main" at bounding box center [1203, 180] width 360 height 23
click at [1151, 177] on div "Rich Text Editor. Editing area: main" at bounding box center [1203, 180] width 360 height 23
click at [29, 117] on div at bounding box center [23, 108] width 33 height 33
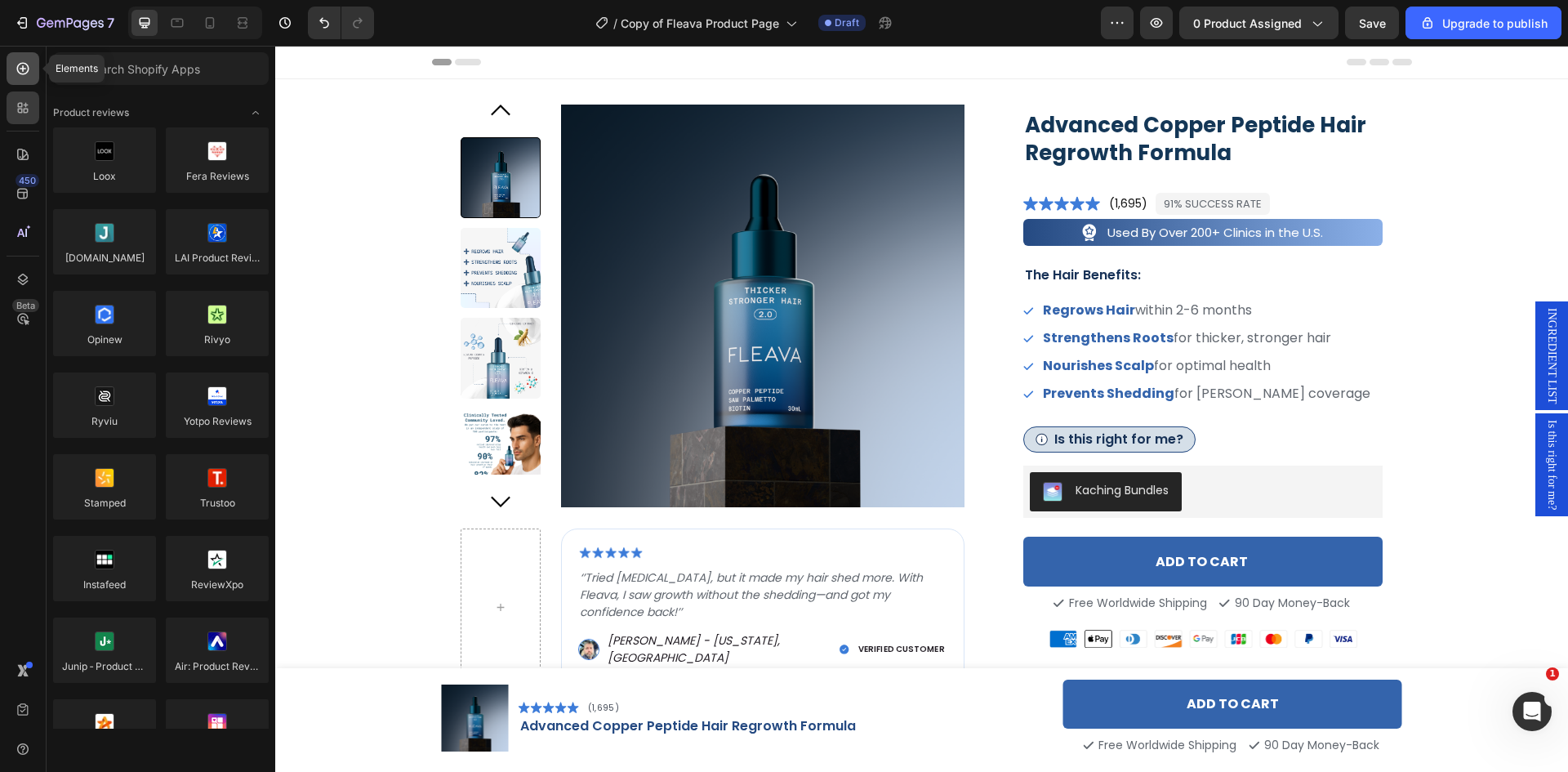
click at [20, 75] on icon at bounding box center [23, 69] width 17 height 17
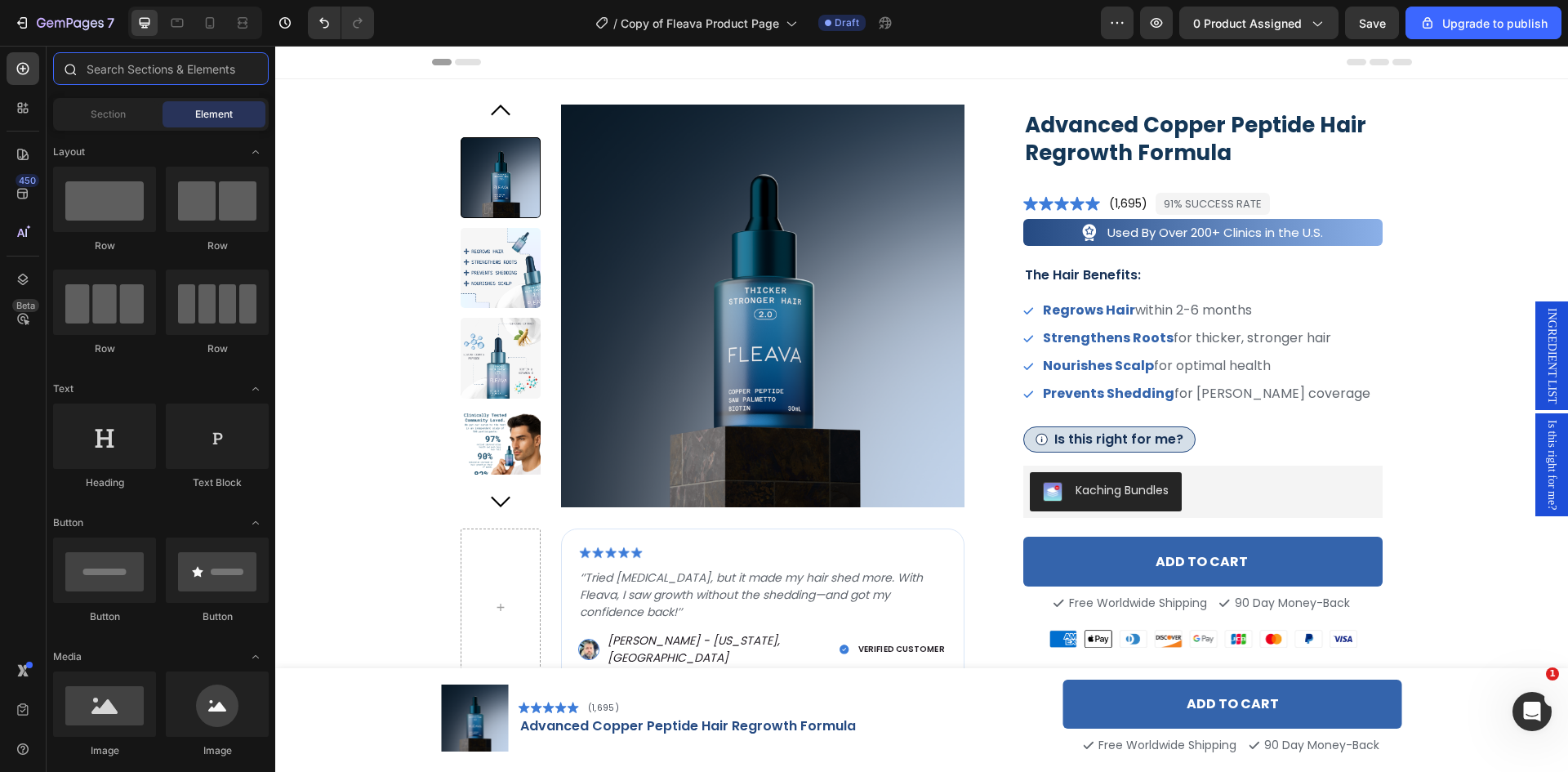
click at [142, 61] on input "text" at bounding box center [161, 69] width 216 height 33
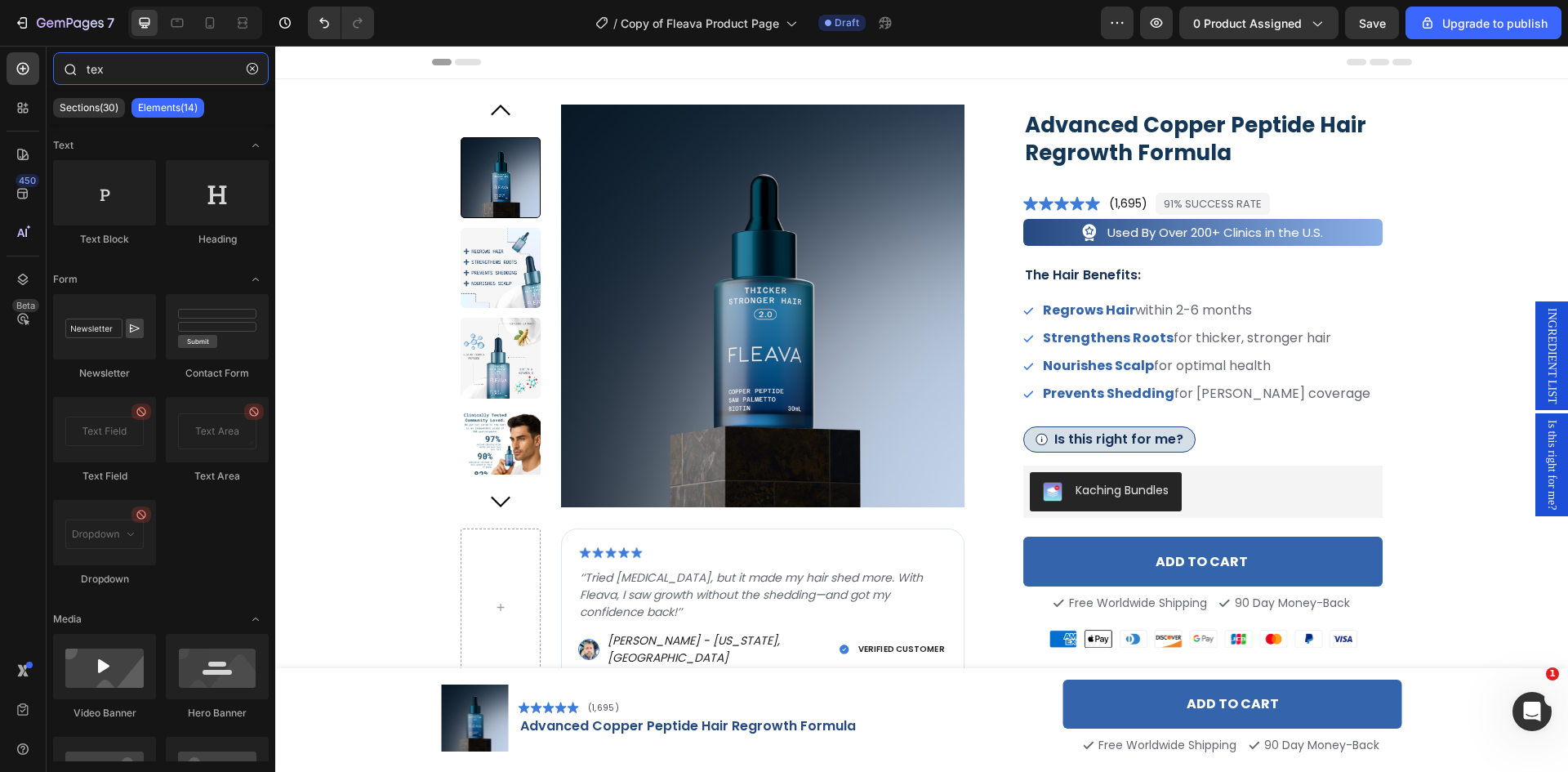
type input "text"
click at [1126, 185] on p "Rich Text Editor. Editing area: main" at bounding box center [1203, 179] width 357 height 20
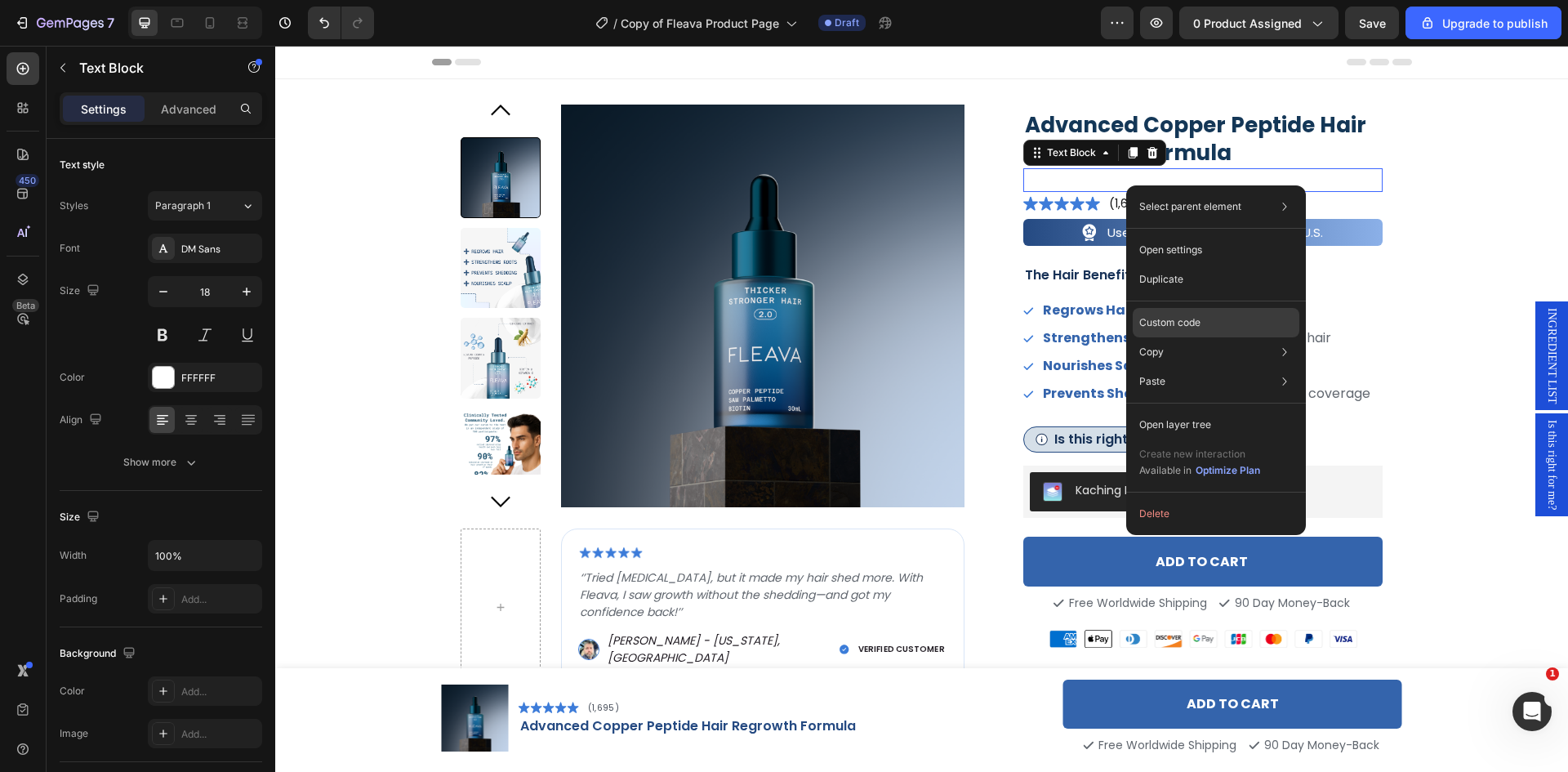
click at [1214, 367] on div "Custom code" at bounding box center [1216, 382] width 167 height 30
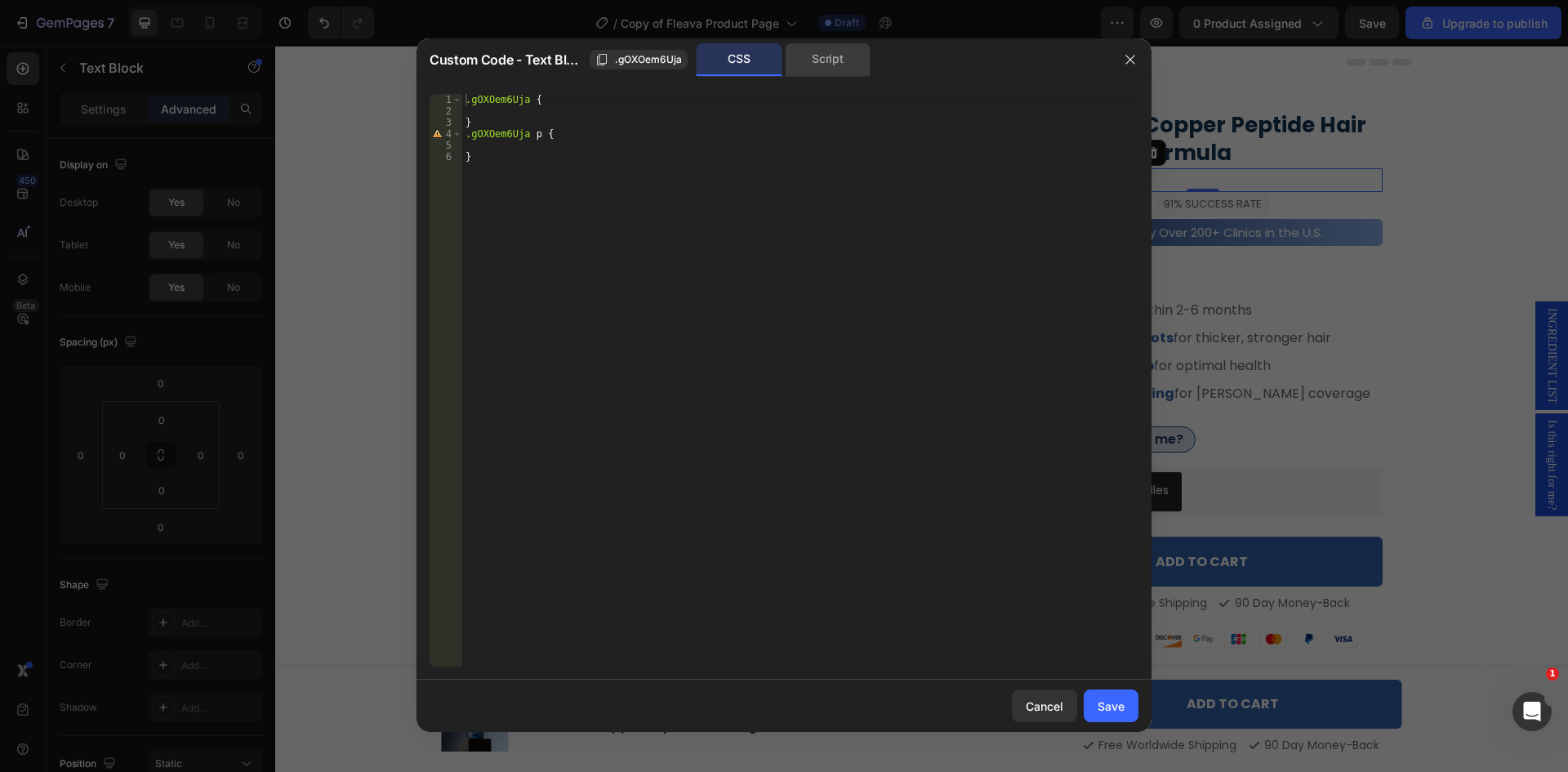
click at [840, 62] on div "Script" at bounding box center [827, 60] width 86 height 33
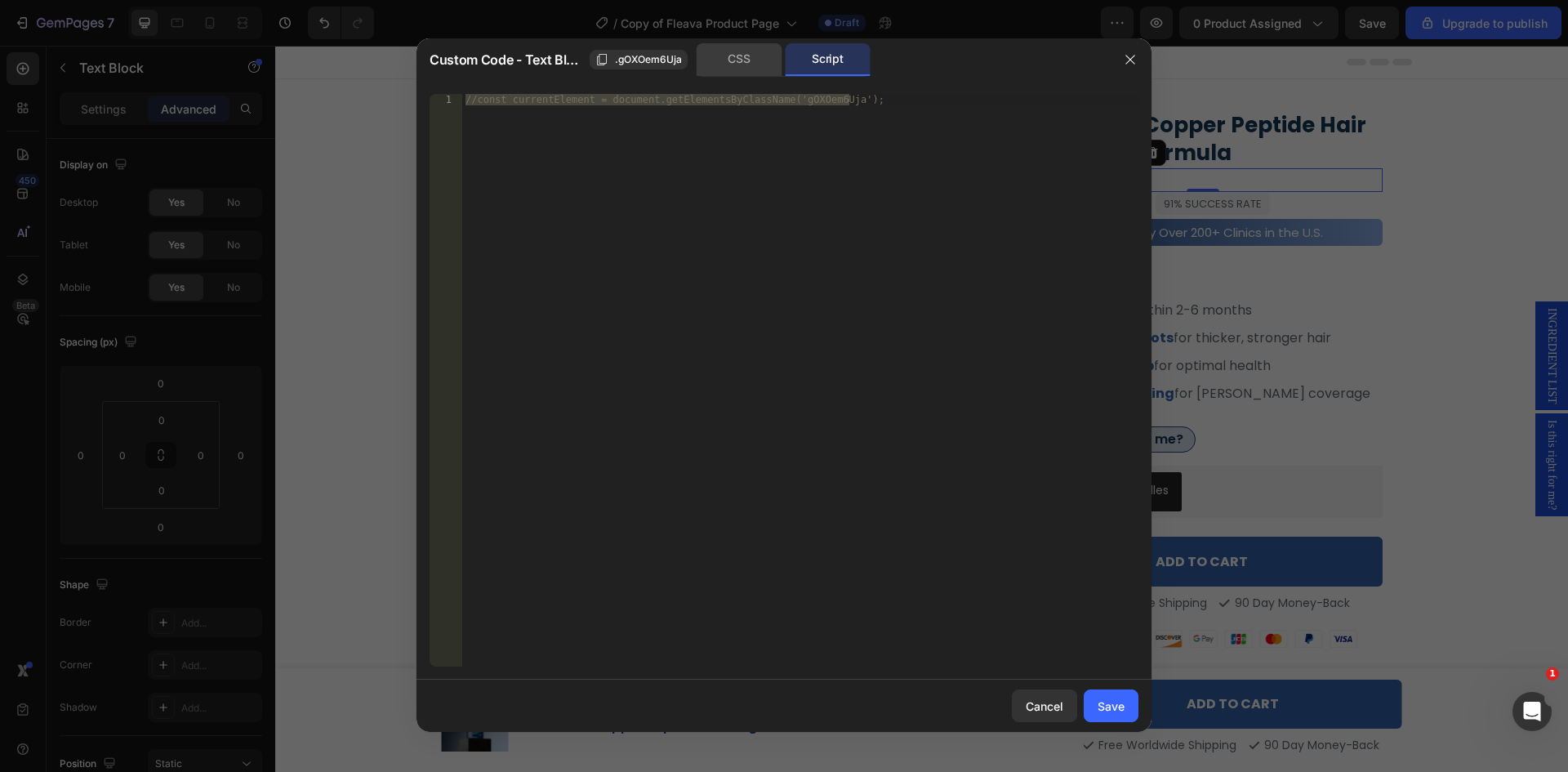
click at [745, 58] on div "CSS" at bounding box center [739, 60] width 86 height 33
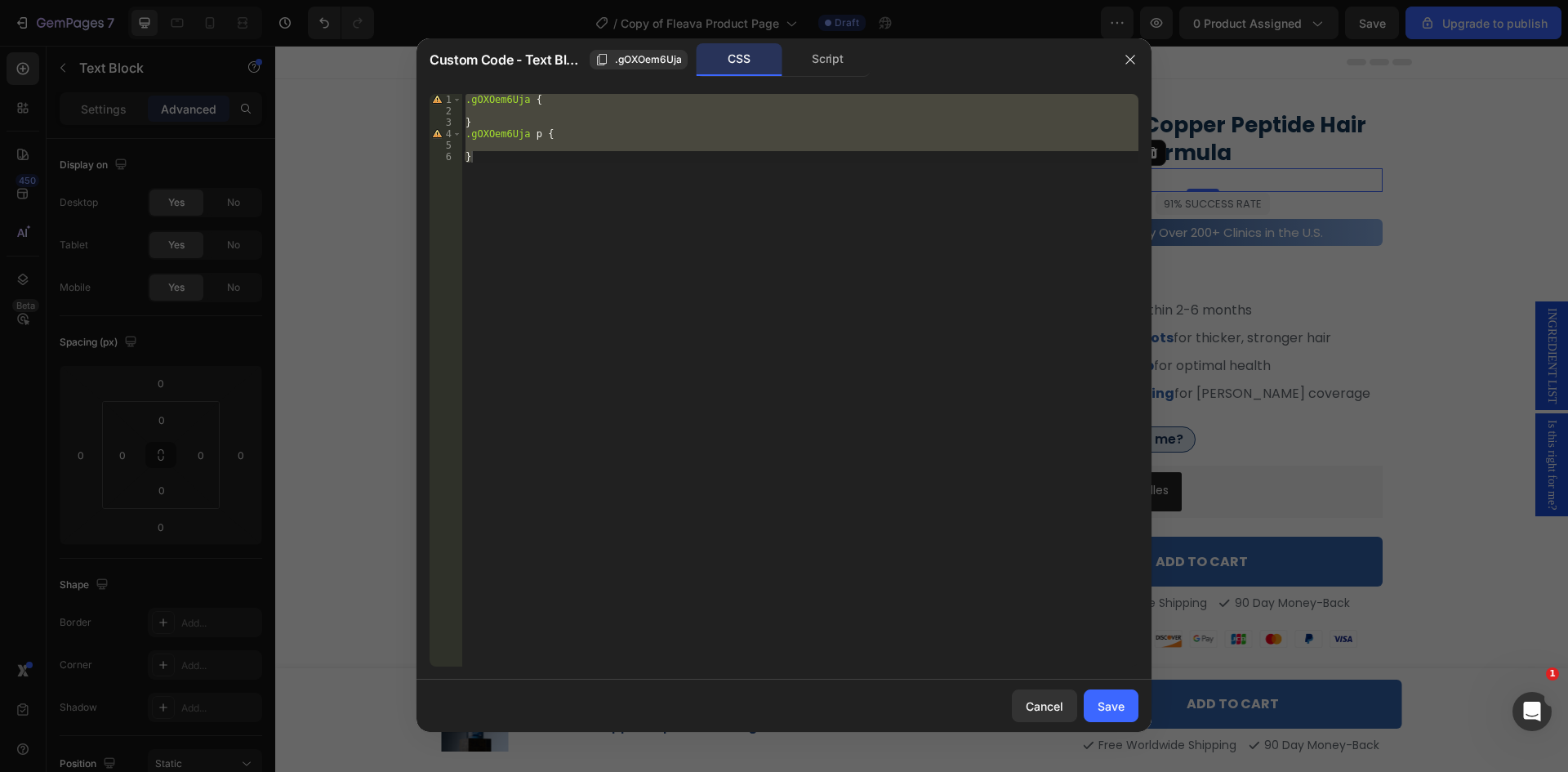
click at [521, 60] on span "Custom Code - Text Block" at bounding box center [506, 59] width 154 height 20
drag, startPoint x: 1126, startPoint y: 58, endPoint x: 847, endPoint y: 88, distance: 280.6
click at [1126, 58] on icon "button" at bounding box center [1130, 59] width 13 height 13
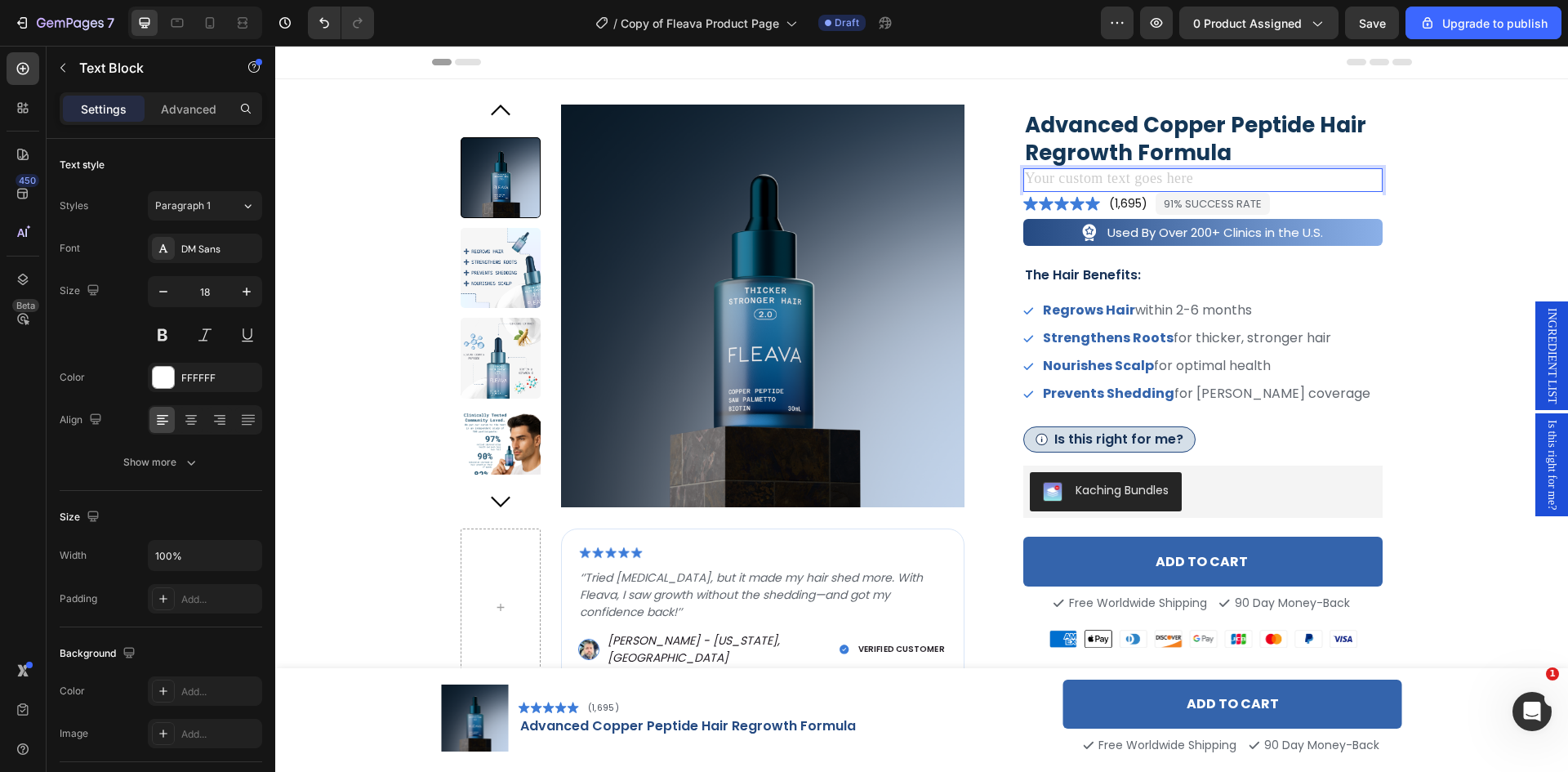
click at [1039, 175] on div "Rich Text Editor. Editing area: main" at bounding box center [1203, 180] width 360 height 23
click at [1033, 178] on p "{{" at bounding box center [1203, 179] width 357 height 20
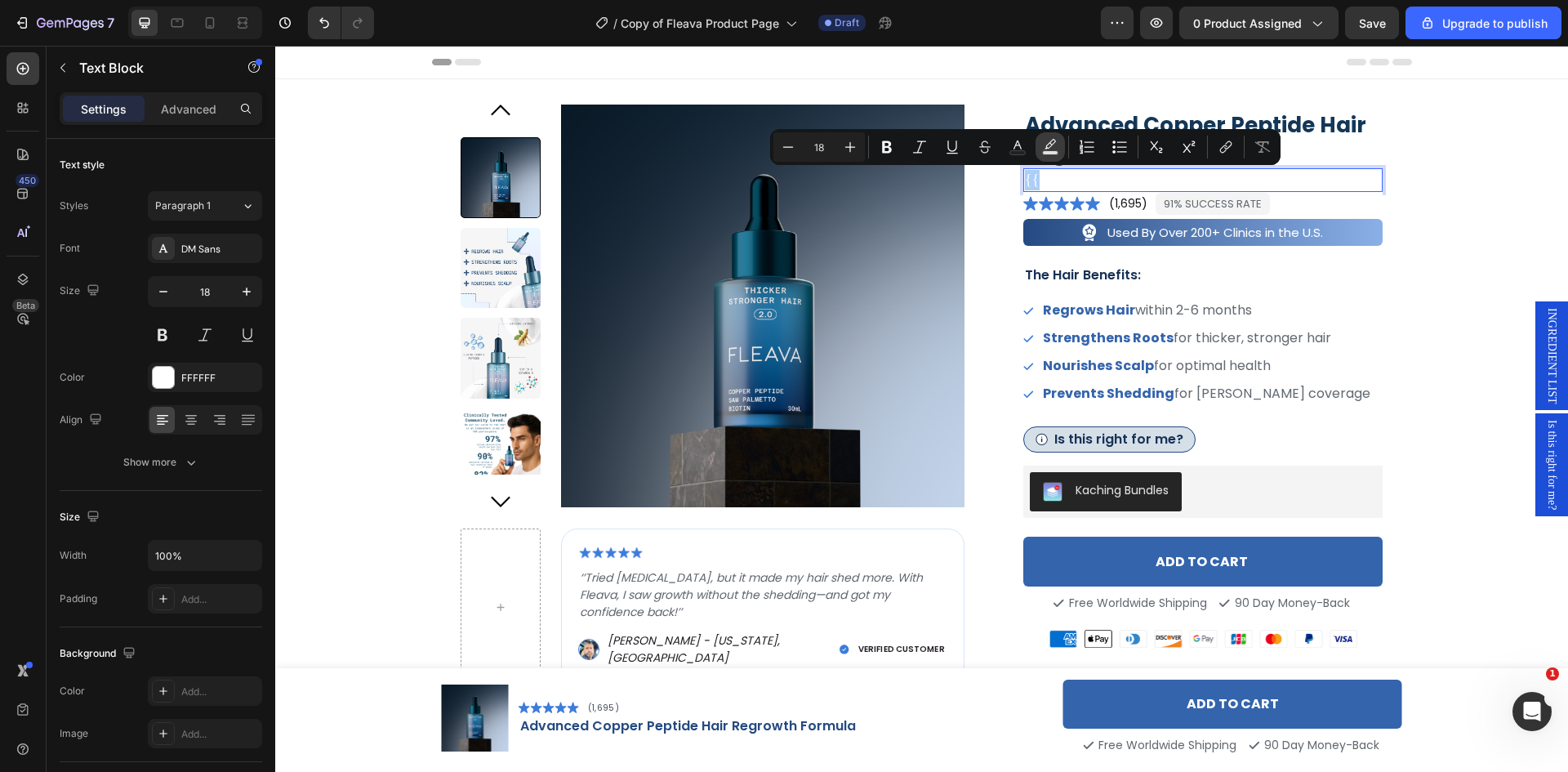
click at [1048, 149] on icon "Editor contextual toolbar" at bounding box center [1050, 143] width 11 height 10
type input "000000"
type input "77"
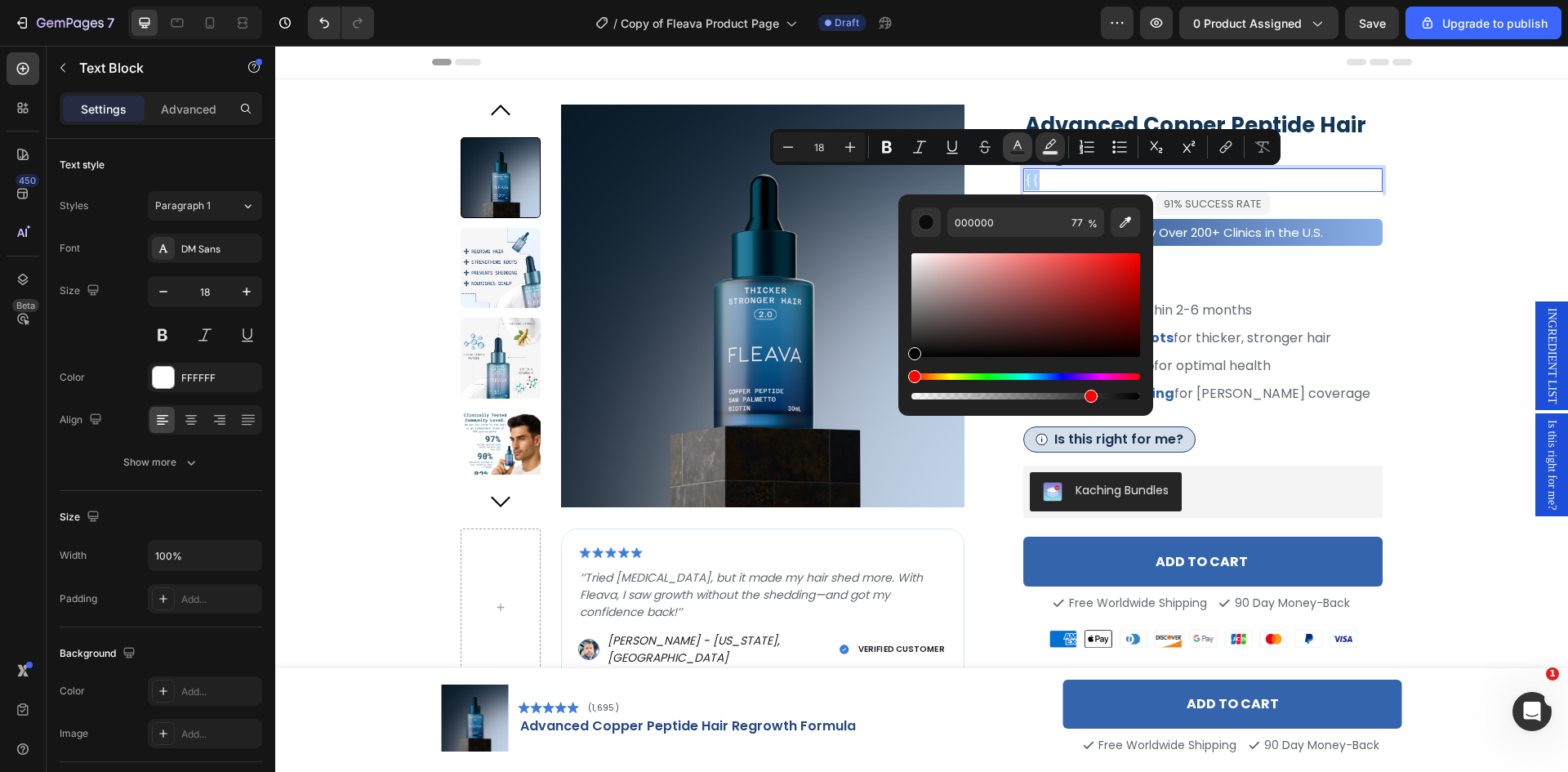
click at [1020, 147] on icon "Editor contextual toolbar" at bounding box center [1017, 145] width 8 height 9
type input "FFFFFF"
drag, startPoint x: 1182, startPoint y: 412, endPoint x: 890, endPoint y: 392, distance: 292.7
type input "000000"
click at [20, 23] on icon "button" at bounding box center [22, 23] width 17 height 17
